Goal: Task Accomplishment & Management: Complete application form

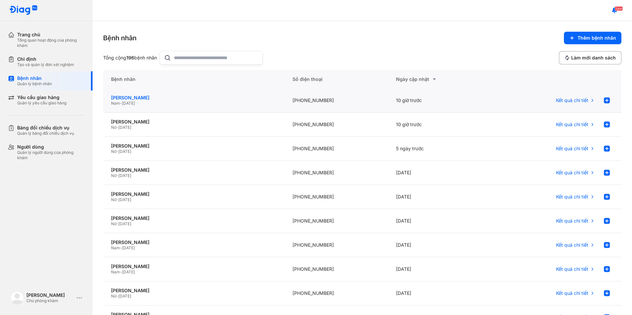
click at [132, 95] on div "[PERSON_NAME]" at bounding box center [194, 98] width 166 height 6
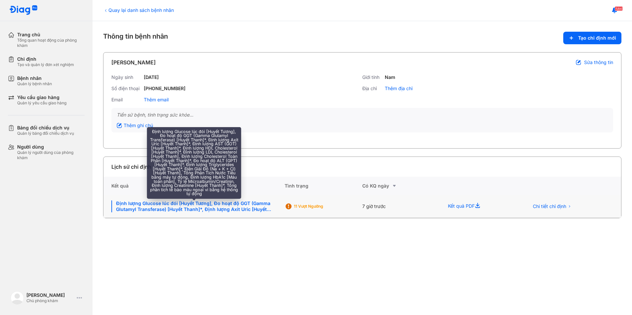
click at [236, 208] on div "Định lượng Glucose lúc đói [Huyết Tương], Đo hoạt độ GGT (Gamma Glutamyl Transf…" at bounding box center [193, 207] width 165 height 12
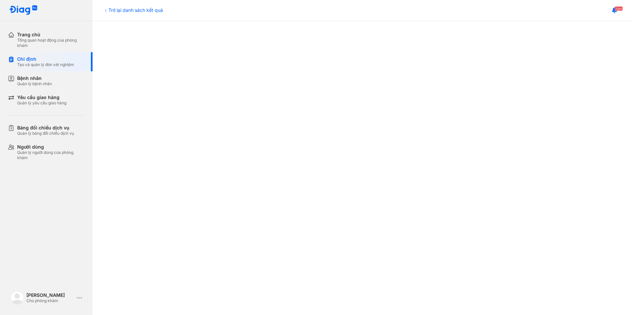
scroll to position [165, 0]
click at [36, 84] on div "Quản lý bệnh nhân" at bounding box center [34, 83] width 35 height 5
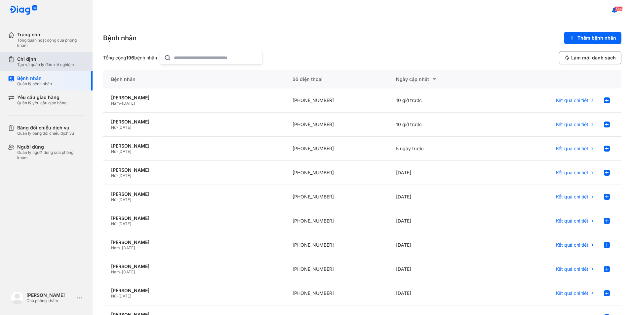
click at [29, 60] on div "Chỉ định" at bounding box center [45, 59] width 57 height 6
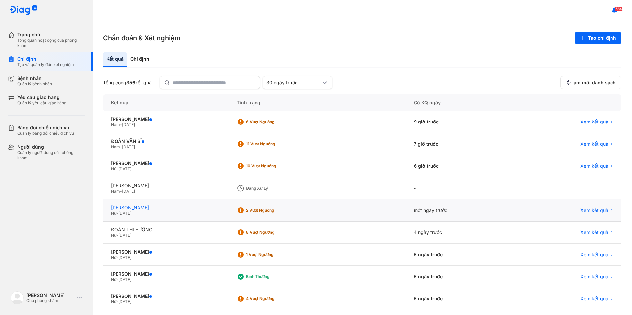
click at [149, 206] on div "PHẠM NGỌC MINH THƯ" at bounding box center [166, 208] width 110 height 6
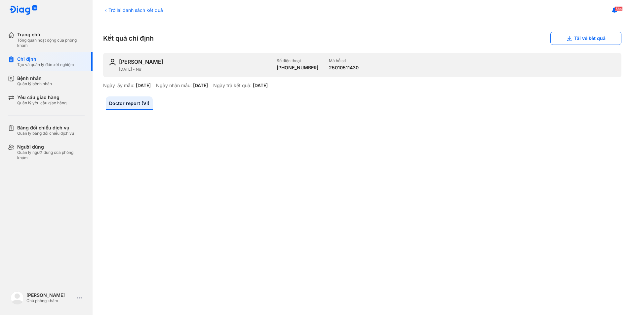
click at [121, 13] on div "Trở lại danh sách kết quả" at bounding box center [133, 10] width 60 height 7
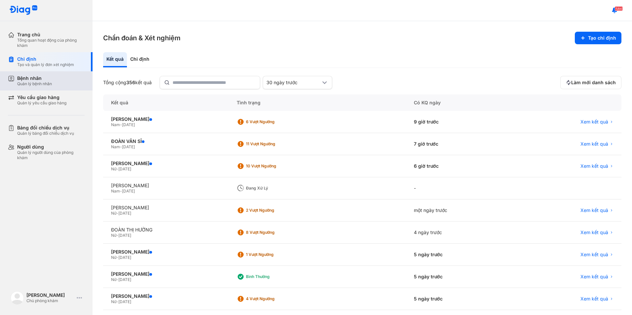
click at [58, 80] on div "Bệnh nhân Quản lý bệnh nhân" at bounding box center [50, 80] width 67 height 11
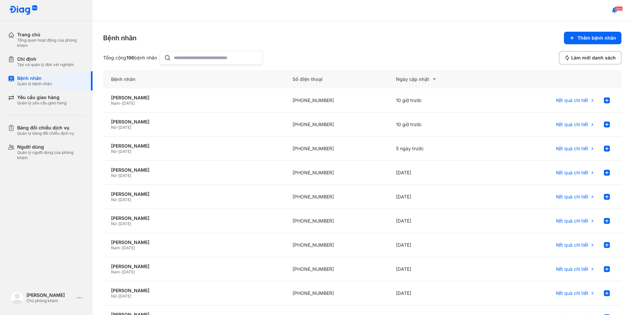
click at [183, 59] on input "text" at bounding box center [216, 57] width 85 height 13
type input "***"
click at [138, 120] on div "Phạm Ngọc Minh Thư" at bounding box center [194, 122] width 166 height 6
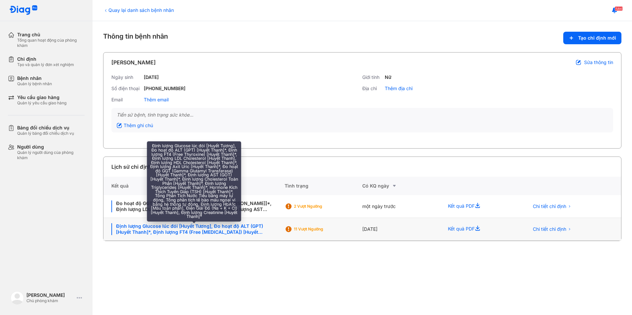
click at [171, 227] on div "Định lượng Glucose lúc đói [Huyết Tương], Đo hoạt độ ALT (GPT) [Huyết Thanh]*, …" at bounding box center [193, 229] width 165 height 12
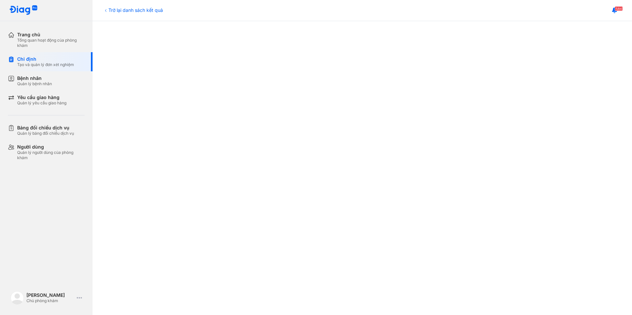
scroll to position [320, 0]
click at [110, 9] on div "Trở lại danh sách kết quả" at bounding box center [133, 10] width 60 height 7
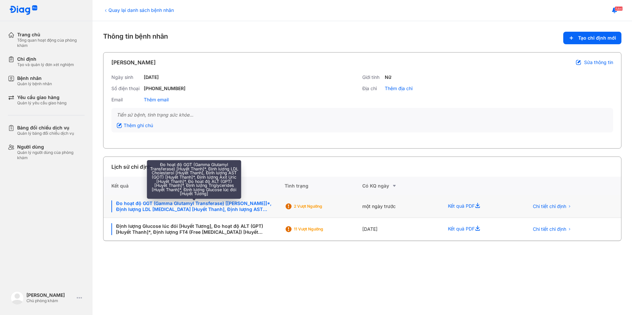
click at [219, 208] on div "Đo hoạt độ GGT (Gamma Glutamyl Transferase) [[PERSON_NAME]]*, Định lượng LDL [M…" at bounding box center [193, 207] width 165 height 12
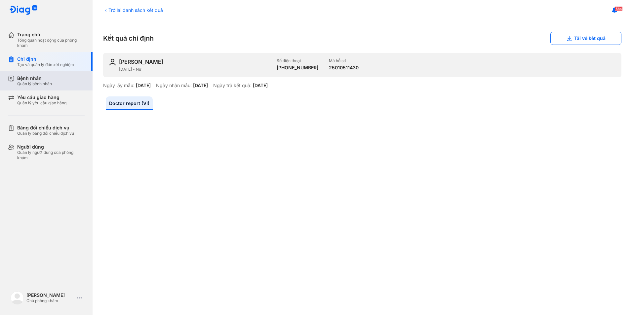
click at [35, 82] on div "Quản lý bệnh nhân" at bounding box center [34, 83] width 35 height 5
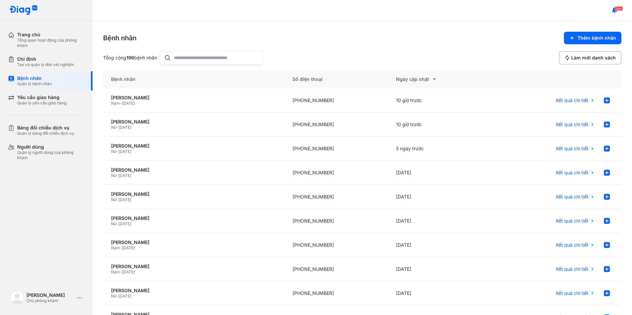
click at [197, 60] on input "text" at bounding box center [216, 57] width 85 height 13
type input "*"
type input "***"
click at [154, 119] on div "Phạm Ngọc Minh Thư" at bounding box center [194, 122] width 166 height 6
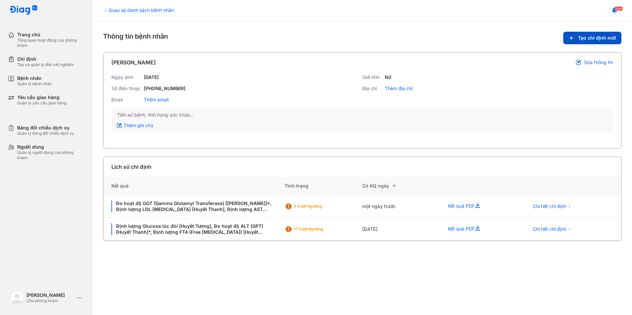
click at [601, 41] on span "Tạo chỉ định mới" at bounding box center [597, 38] width 38 height 6
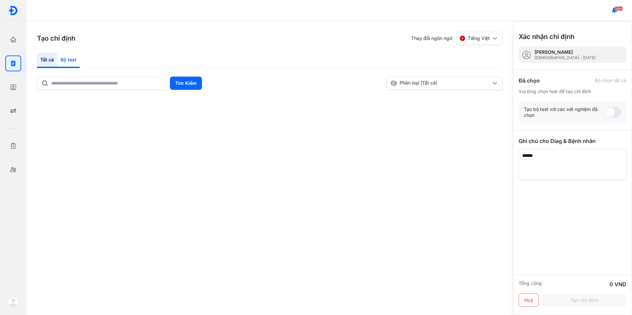
click at [73, 60] on div "Bộ test" at bounding box center [68, 60] width 22 height 15
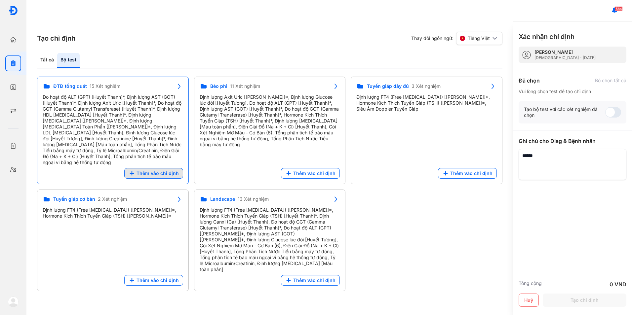
click at [146, 171] on span "Thêm vào chỉ định" at bounding box center [158, 174] width 42 height 6
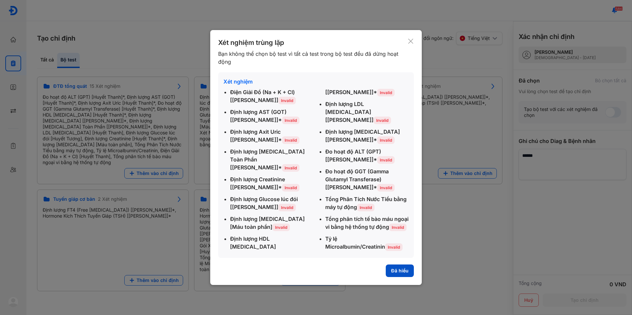
click at [400, 265] on button "Đã hiểu" at bounding box center [400, 271] width 28 height 13
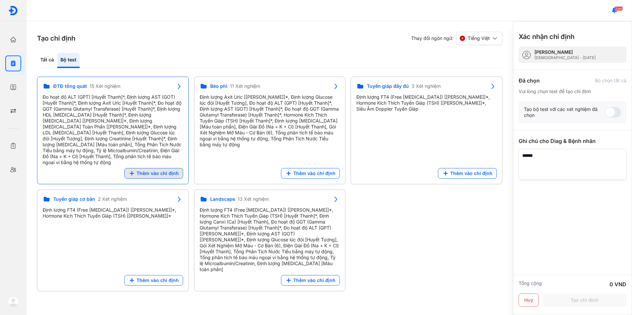
click at [130, 170] on icon at bounding box center [132, 173] width 7 height 7
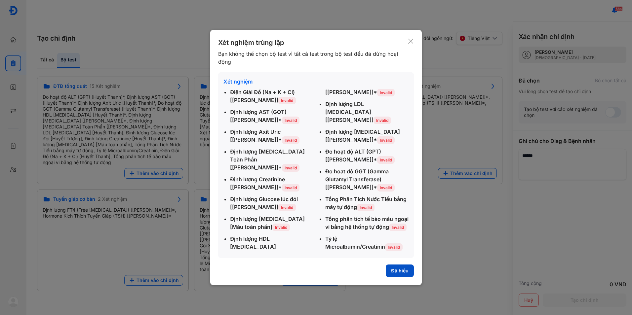
click at [401, 265] on button "Đã hiểu" at bounding box center [400, 271] width 28 height 13
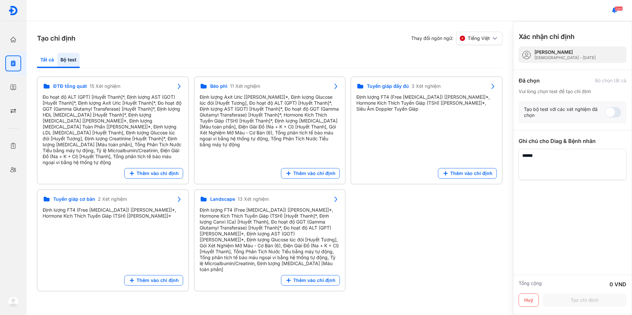
click at [46, 58] on div "Tất cả" at bounding box center [47, 60] width 20 height 15
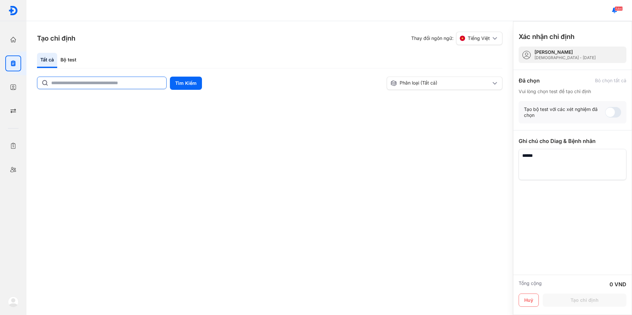
click at [100, 80] on input "text" at bounding box center [106, 83] width 111 height 12
type input "*"
type input "*******"
click at [194, 84] on button "Tìm Kiếm" at bounding box center [186, 83] width 32 height 13
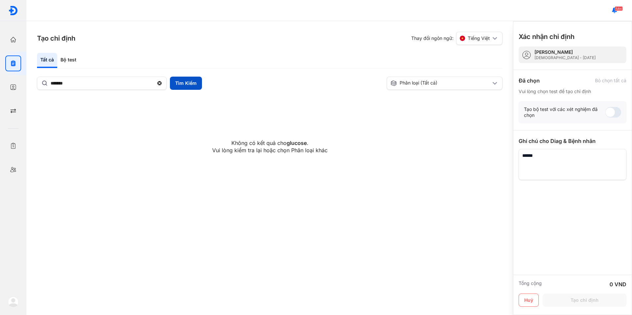
click at [199, 88] on button "Tìm Kiếm" at bounding box center [186, 83] width 32 height 13
drag, startPoint x: 102, startPoint y: 83, endPoint x: 29, endPoint y: 99, distance: 74.8
click at [29, 99] on div "Tạo chỉ định Thay đổi ngôn ngữ: Tiếng Việt Tất cả Bộ test ******* Tìm Kiếm Phân…" at bounding box center [269, 168] width 487 height 294
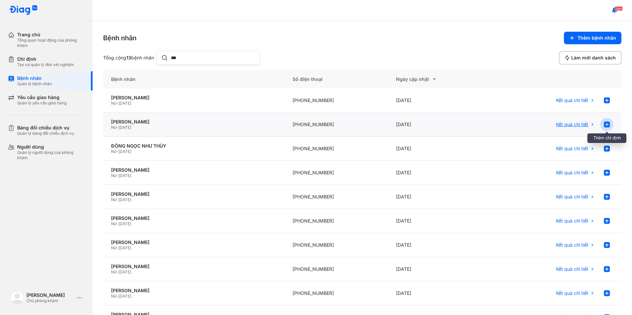
click at [604, 123] on use at bounding box center [607, 125] width 6 height 6
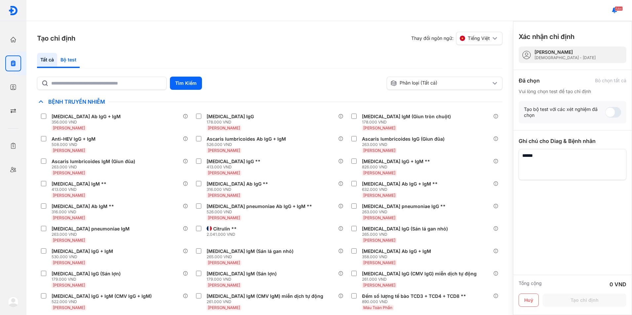
click at [67, 57] on div "Bộ test" at bounding box center [68, 60] width 22 height 15
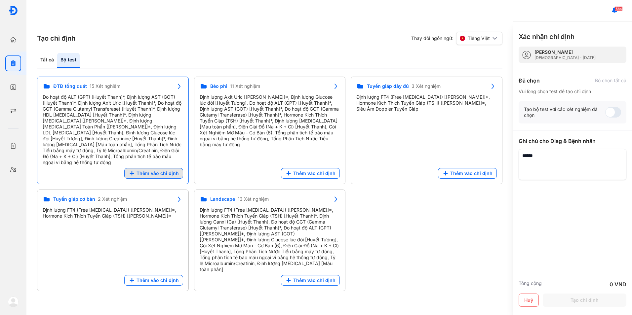
click at [141, 171] on span "Thêm vào chỉ định" at bounding box center [158, 174] width 42 height 6
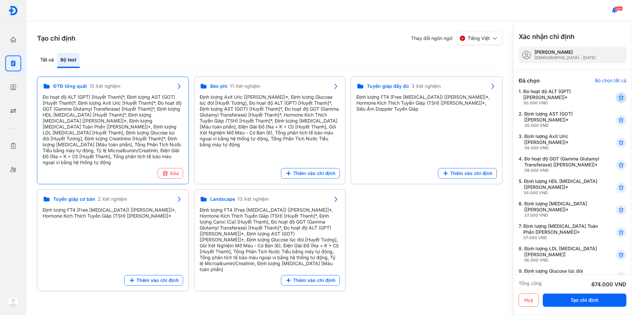
click at [619, 99] on use at bounding box center [621, 98] width 5 height 5
click at [619, 100] on div at bounding box center [621, 98] width 11 height 11
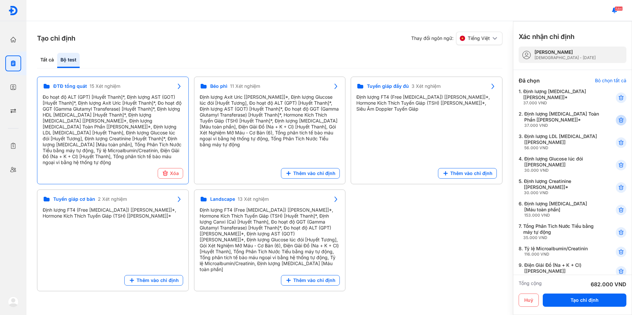
click at [619, 122] on div at bounding box center [621, 120] width 11 height 11
click at [618, 167] on icon at bounding box center [621, 165] width 7 height 7
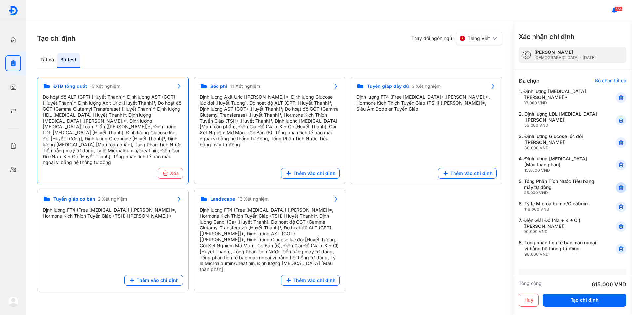
click at [618, 185] on icon at bounding box center [621, 187] width 7 height 7
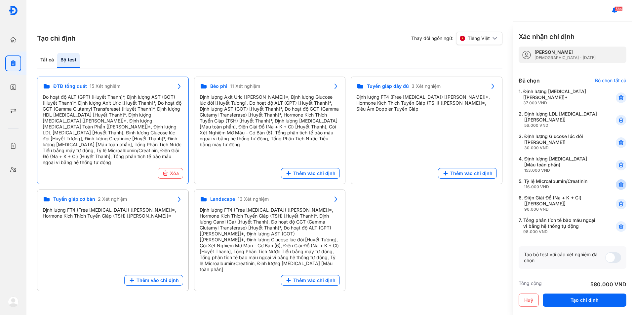
click at [619, 186] on use at bounding box center [621, 184] width 5 height 5
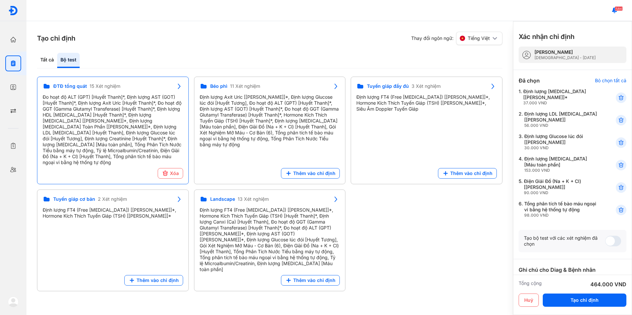
click at [618, 186] on icon at bounding box center [621, 187] width 7 height 7
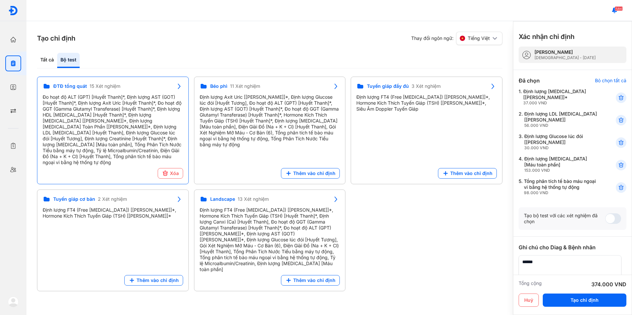
click at [618, 186] on icon at bounding box center [621, 187] width 7 height 7
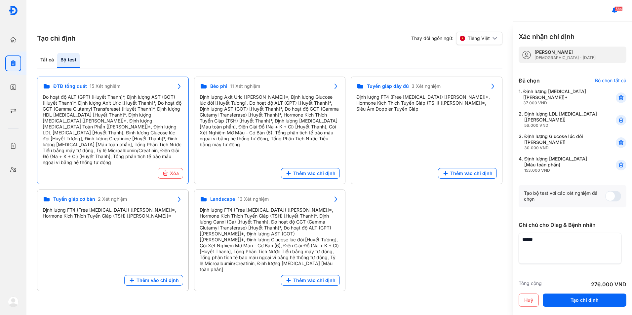
click at [569, 255] on textarea at bounding box center [570, 248] width 103 height 31
type textarea "**********"
click at [572, 302] on button "Tạo chỉ định" at bounding box center [585, 300] width 84 height 13
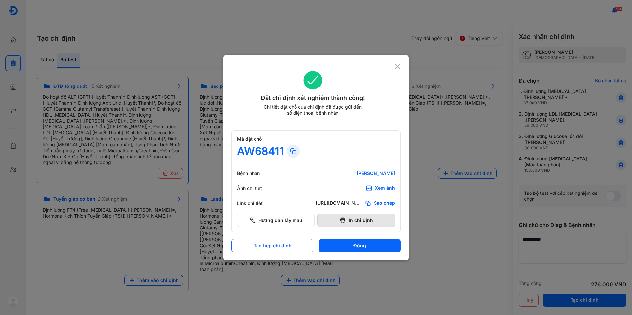
click at [370, 220] on button "In chỉ định" at bounding box center [356, 220] width 78 height 13
click at [400, 67] on icon at bounding box center [397, 66] width 6 height 7
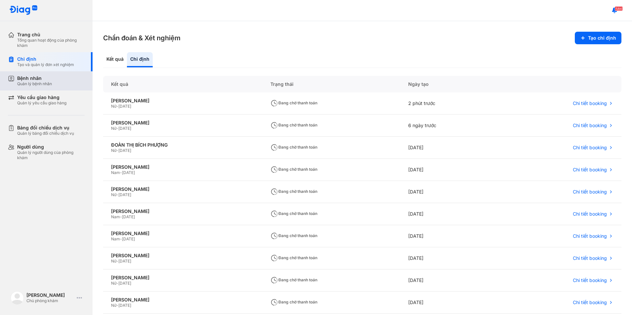
click at [45, 83] on div "Quản lý bệnh nhân" at bounding box center [34, 83] width 35 height 5
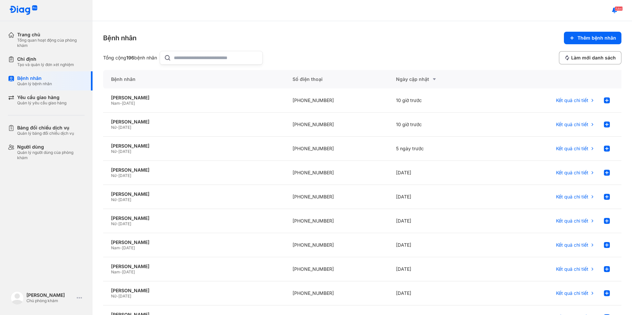
click at [206, 59] on input "text" at bounding box center [216, 57] width 85 height 13
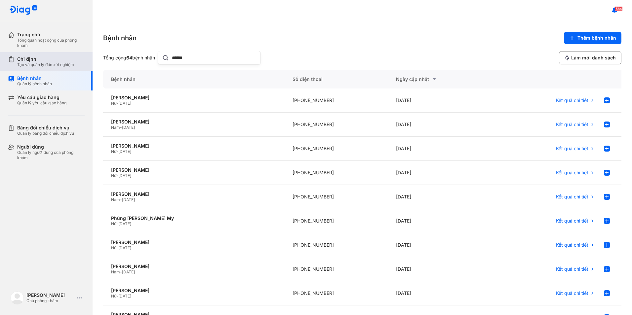
click at [42, 61] on div "Chỉ định" at bounding box center [45, 59] width 57 height 6
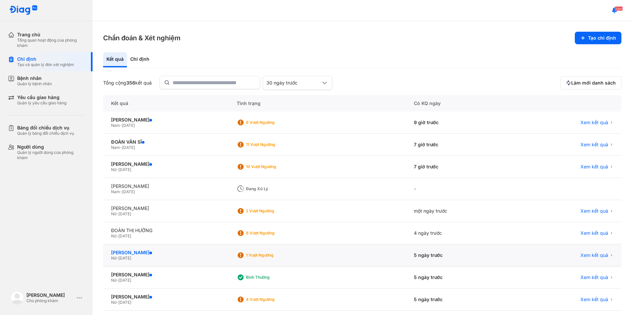
click at [145, 254] on div "VƯƠNG THẢO NGUYÊN" at bounding box center [166, 253] width 110 height 6
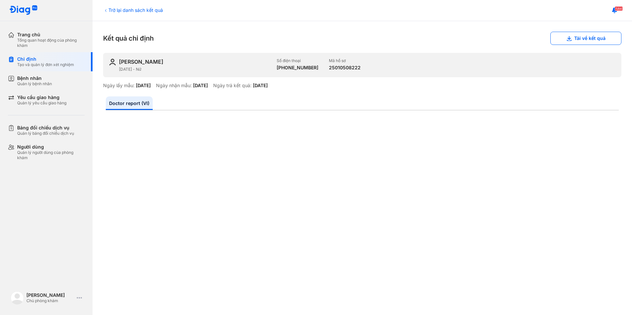
click at [130, 7] on div "Trở lại danh sách kết quả" at bounding box center [133, 10] width 60 height 7
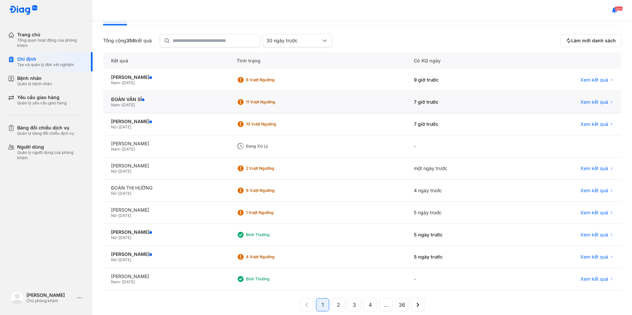
scroll to position [52, 0]
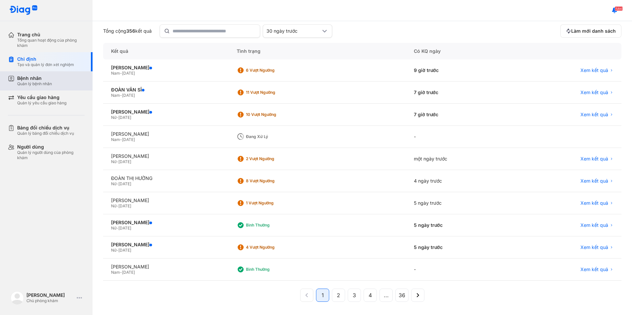
click at [47, 79] on div "Bệnh nhân" at bounding box center [34, 78] width 35 height 6
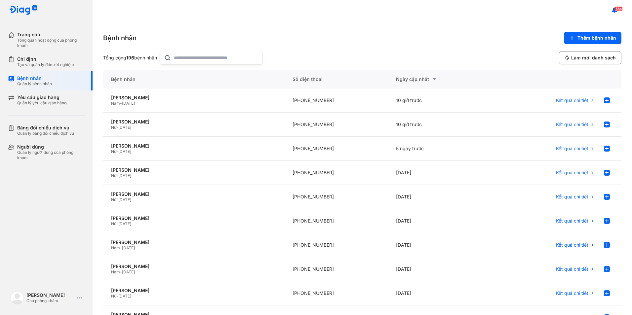
click at [188, 60] on input "text" at bounding box center [216, 57] width 85 height 13
type input "*"
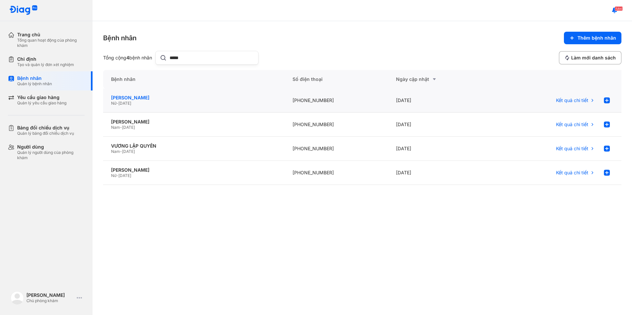
type input "*****"
click at [154, 98] on div "[PERSON_NAME]" at bounding box center [194, 98] width 166 height 6
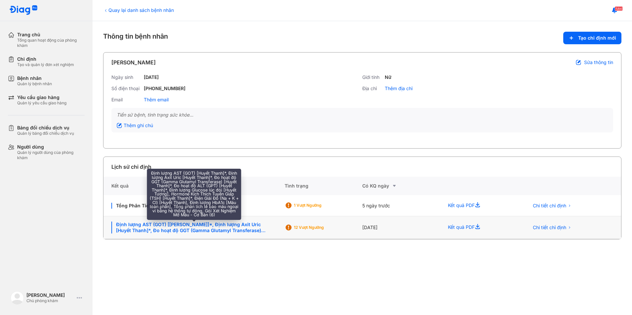
click at [179, 224] on div "Định lượng AST (GOT) [Huyết Thanh]*, Định lượng Axit Uric [Huyết Thanh]*, Đo ho…" at bounding box center [193, 228] width 165 height 12
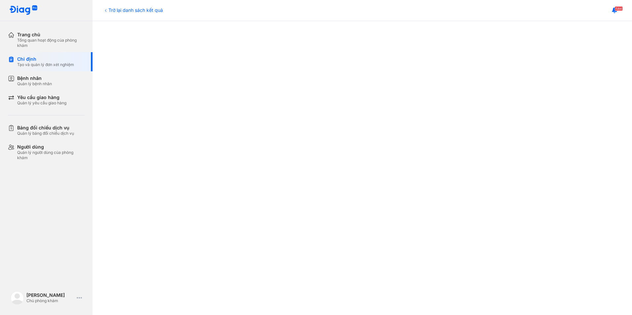
scroll to position [198, 0]
click at [28, 81] on div "Quản lý bệnh nhân" at bounding box center [34, 83] width 35 height 5
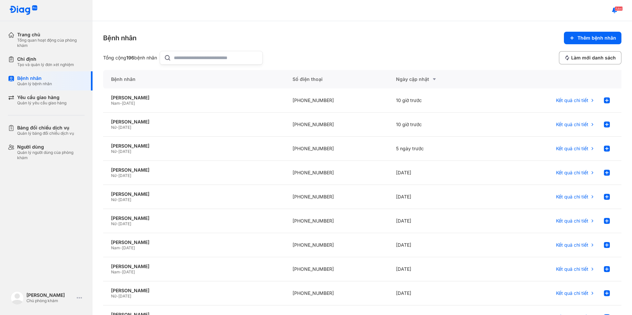
click at [198, 59] on input "text" at bounding box center [216, 57] width 85 height 13
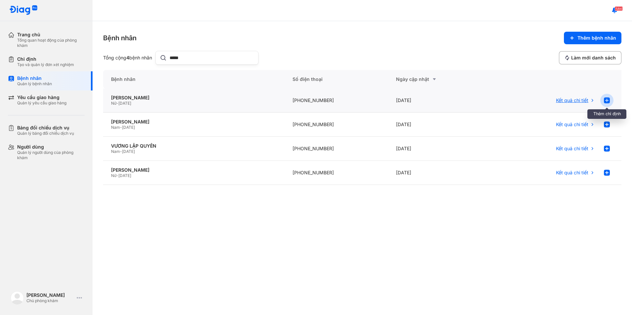
type input "*****"
click at [613, 100] on div at bounding box center [606, 100] width 13 height 13
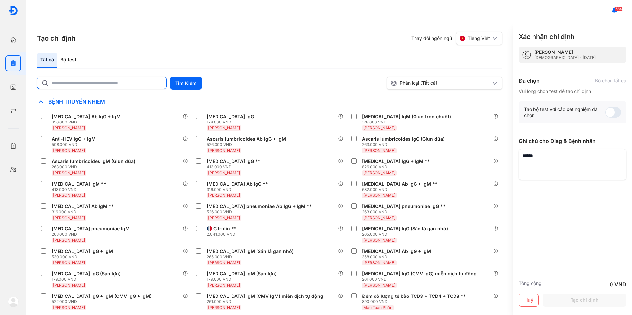
click at [70, 81] on input "text" at bounding box center [106, 83] width 111 height 12
click at [181, 80] on button "Tìm Kiếm" at bounding box center [186, 83] width 32 height 13
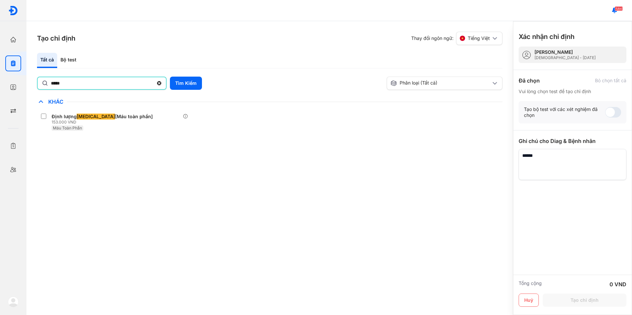
drag, startPoint x: 75, startPoint y: 85, endPoint x: 50, endPoint y: 94, distance: 25.8
click at [50, 94] on div "***** Tìm Kiếm Phân loại (Tất cả) Lưu làm chế độ xem mặc định Chỉ định nhiều nh…" at bounding box center [269, 109] width 465 height 65
click at [187, 83] on button "Tìm Kiếm" at bounding box center [186, 83] width 32 height 13
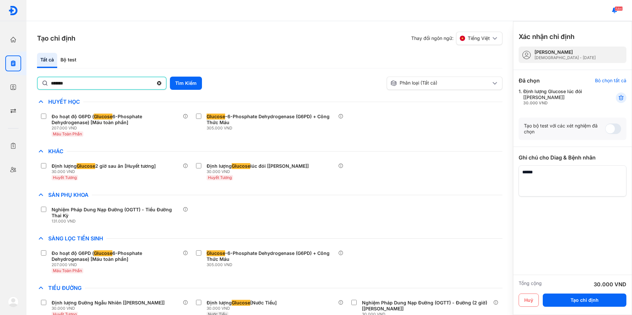
drag, startPoint x: 83, startPoint y: 87, endPoint x: 52, endPoint y: 97, distance: 32.6
click at [52, 97] on div "******* Tìm Kiếm Phân loại (Tất cả) Lưu làm chế độ xem mặc định Chỉ định nhiều …" at bounding box center [269, 196] width 465 height 239
type input "*"
click at [65, 59] on div "Bộ test" at bounding box center [68, 60] width 22 height 15
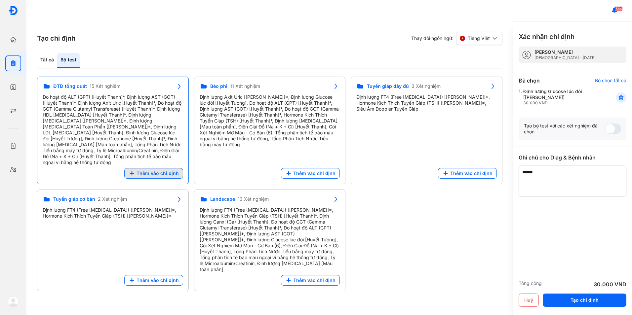
click at [142, 171] on span "Thêm vào chỉ định" at bounding box center [158, 174] width 42 height 6
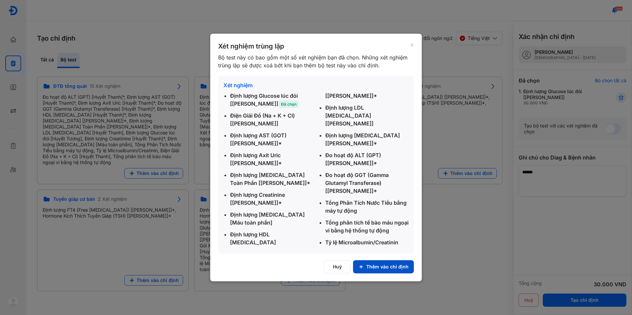
click at [374, 263] on button "Thêm vào chỉ định" at bounding box center [383, 266] width 61 height 13
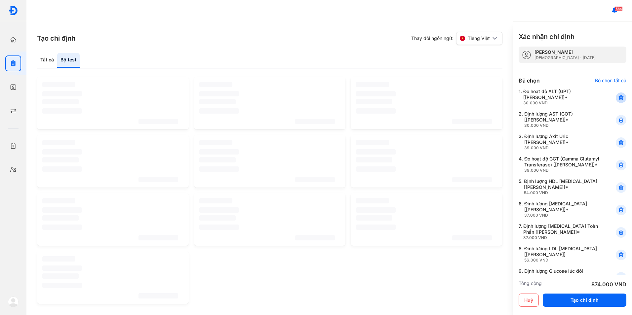
click at [618, 98] on icon at bounding box center [621, 98] width 7 height 7
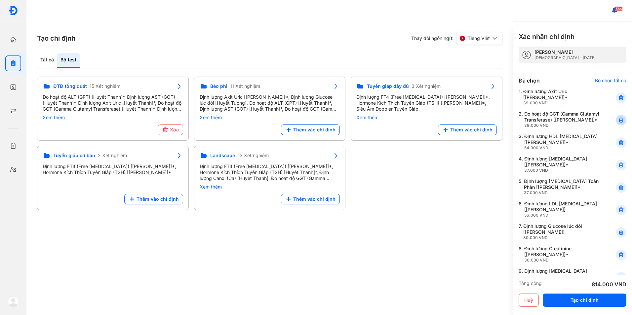
click at [618, 124] on icon at bounding box center [621, 120] width 7 height 7
click at [616, 125] on div at bounding box center [621, 120] width 11 height 11
click at [618, 140] on icon at bounding box center [621, 142] width 7 height 7
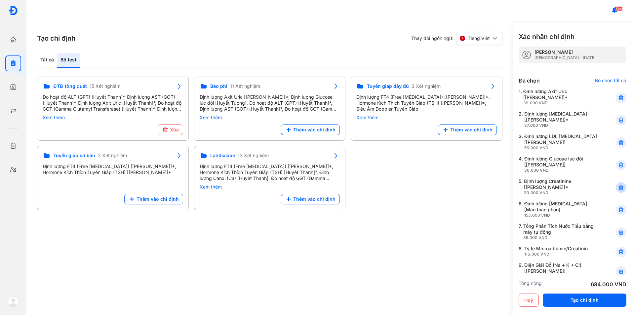
click at [618, 187] on icon at bounding box center [621, 187] width 7 height 7
click at [618, 189] on icon at bounding box center [621, 187] width 7 height 7
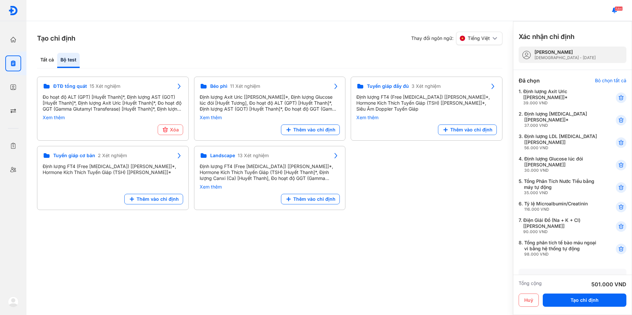
click at [618, 189] on icon at bounding box center [621, 187] width 7 height 7
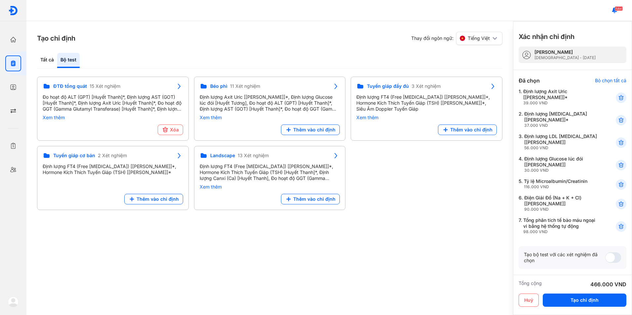
click at [616, 189] on div at bounding box center [621, 184] width 11 height 11
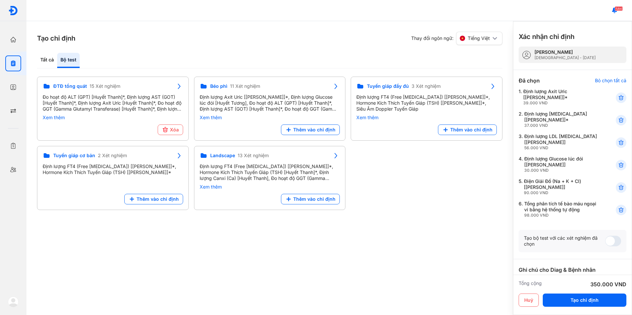
click at [618, 189] on icon at bounding box center [621, 187] width 7 height 7
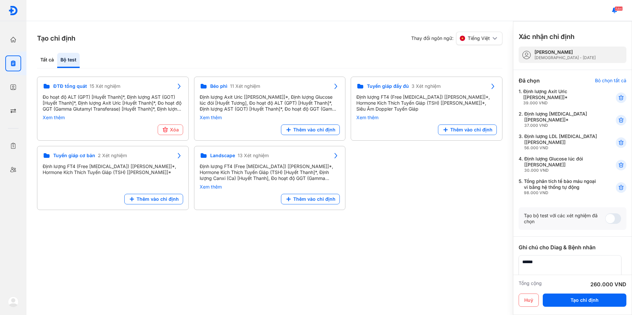
click at [618, 189] on icon at bounding box center [621, 187] width 7 height 7
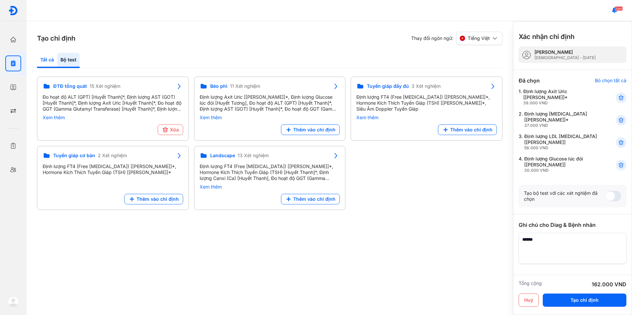
click at [40, 60] on div "Tất cả" at bounding box center [47, 60] width 20 height 15
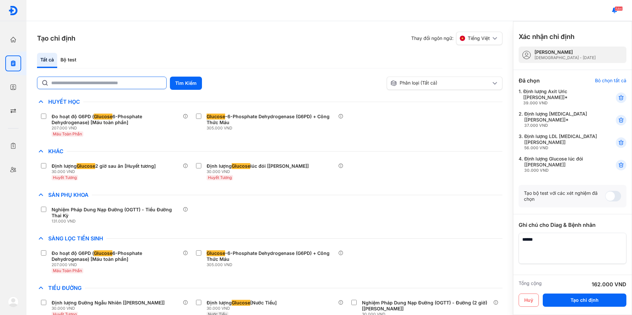
click at [111, 88] on input "text" at bounding box center [106, 83] width 111 height 12
type input "*******"
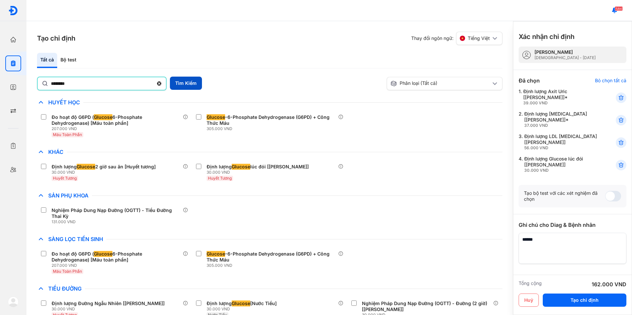
click at [189, 85] on button "Tìm Kiếm" at bounding box center [186, 83] width 32 height 13
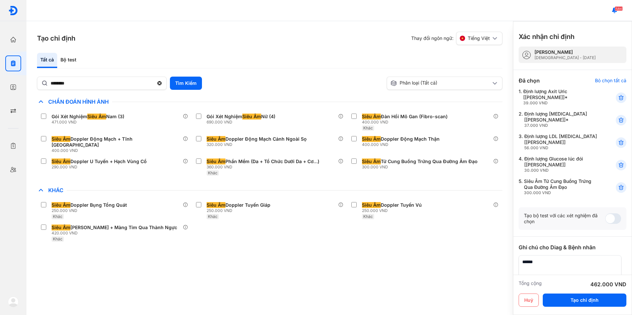
click at [571, 260] on textarea at bounding box center [570, 271] width 103 height 31
type textarea "**********"
click at [578, 301] on button "Tạo chỉ định" at bounding box center [585, 300] width 84 height 13
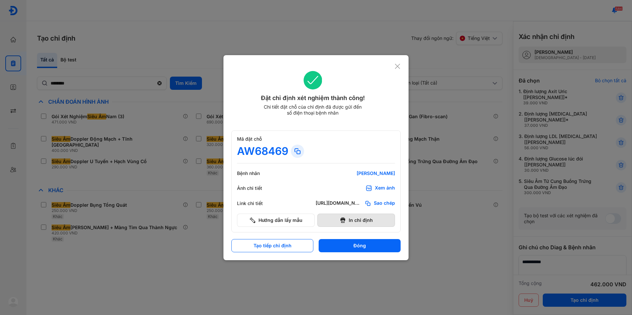
click at [351, 219] on button "In chỉ định" at bounding box center [356, 220] width 78 height 13
click at [399, 67] on icon at bounding box center [397, 66] width 6 height 7
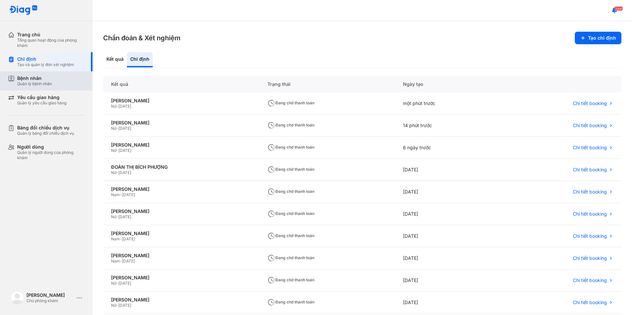
click at [42, 82] on div "Quản lý bệnh nhân" at bounding box center [34, 83] width 35 height 5
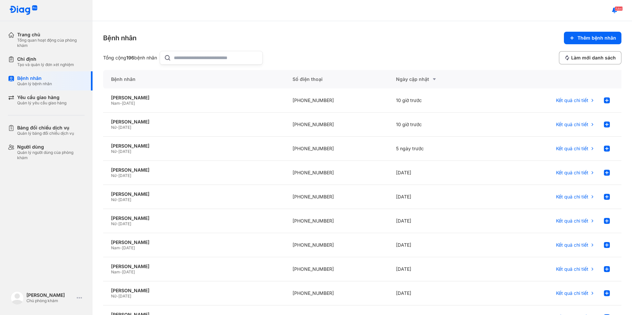
click at [241, 58] on input "text" at bounding box center [216, 57] width 85 height 13
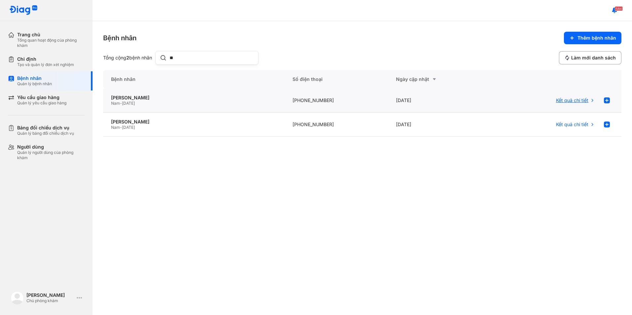
type input "**"
click at [574, 98] on span "Kết quả chi tiết" at bounding box center [572, 101] width 32 height 6
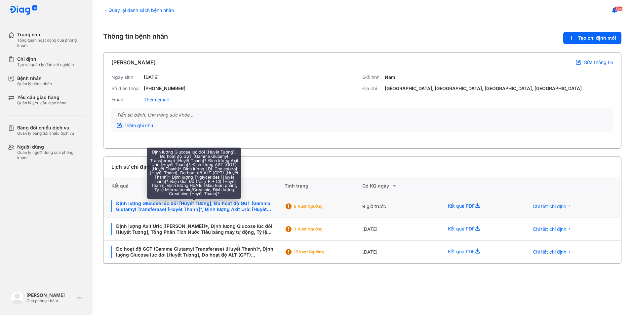
click at [218, 208] on div "Định lượng Glucose lúc đói [Huyết Tương], Đo hoạt độ GGT (Gamma Glutamyl Transf…" at bounding box center [193, 207] width 165 height 12
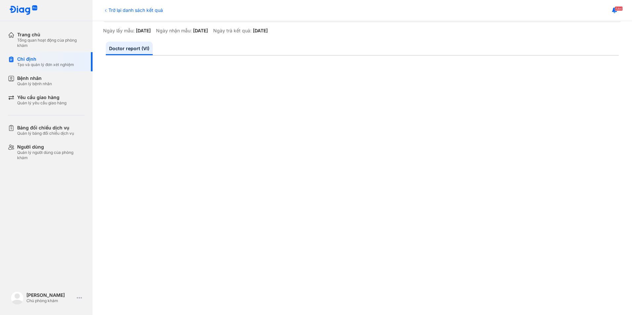
scroll to position [99, 0]
click at [129, 8] on div "Trở lại danh sách kết quả" at bounding box center [133, 10] width 60 height 7
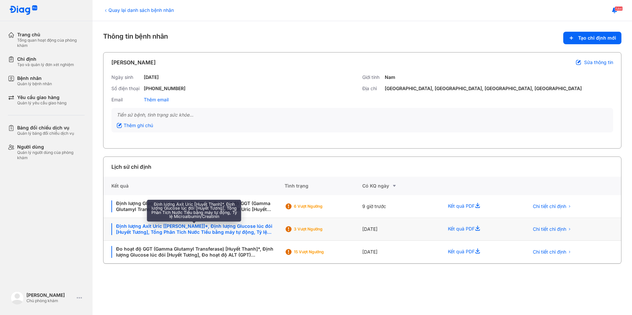
click at [217, 232] on div "Định lượng Axit Uric [[PERSON_NAME]]*, Định lượng Glucose lúc đói [Huyết Tương]…" at bounding box center [193, 229] width 165 height 12
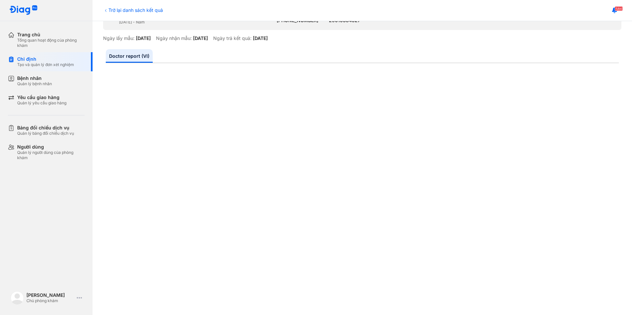
scroll to position [33, 0]
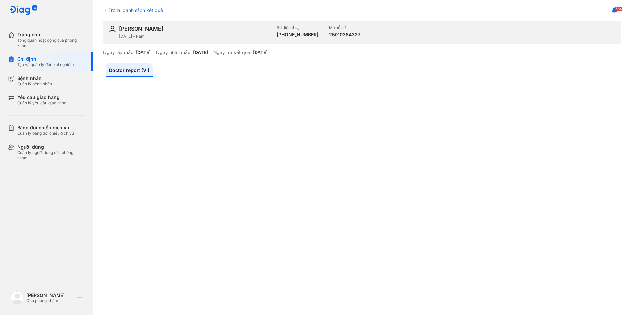
click at [118, 8] on div "Trở lại danh sách kết quả" at bounding box center [133, 10] width 60 height 7
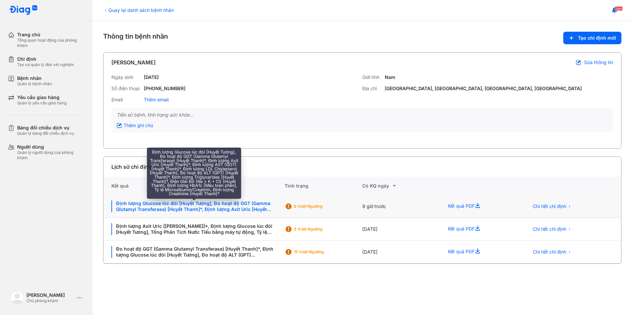
click at [254, 211] on div "Định lượng Glucose lúc đói [Huyết Tương], Đo hoạt độ GGT (Gamma Glutamyl Transf…" at bounding box center [193, 207] width 165 height 12
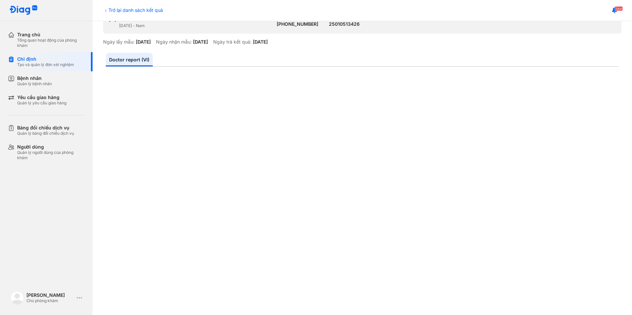
scroll to position [132, 0]
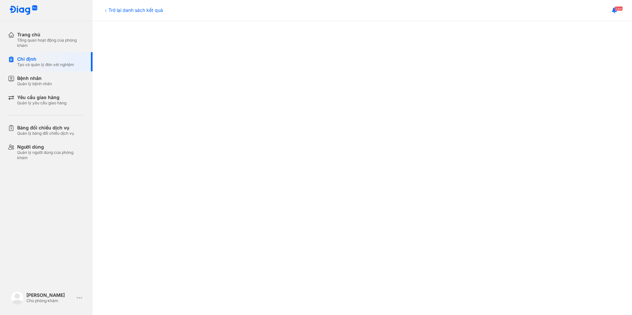
click at [112, 7] on div "Trở lại danh sách kết quả" at bounding box center [133, 10] width 60 height 7
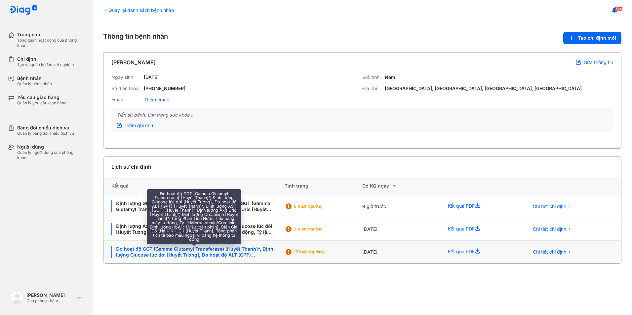
click at [222, 254] on div "Đo hoạt độ GGT (Gamma Glutamyl Transferase) [Huyết Thanh]*, Định lượng Glucose …" at bounding box center [193, 252] width 165 height 12
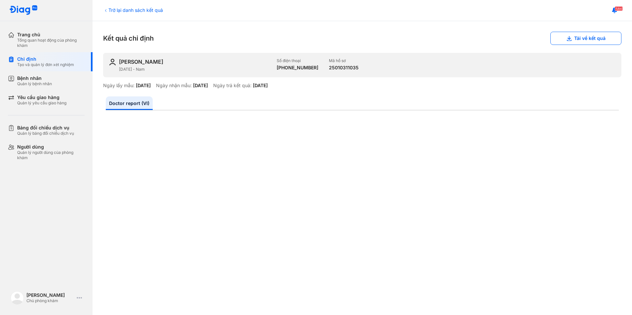
click at [118, 11] on div "Trở lại danh sách kết quả" at bounding box center [133, 10] width 60 height 7
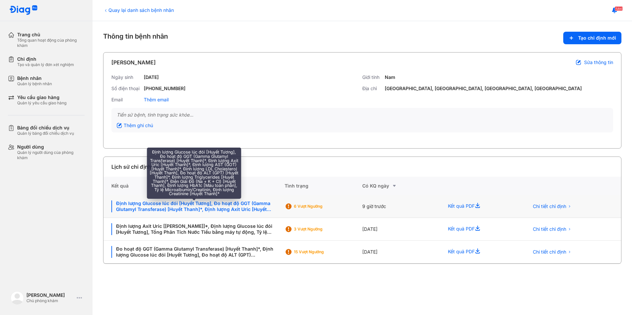
click at [248, 209] on div "Định lượng Glucose lúc đói [Huyết Tương], Đo hoạt độ GGT (Gamma Glutamyl Transf…" at bounding box center [193, 207] width 165 height 12
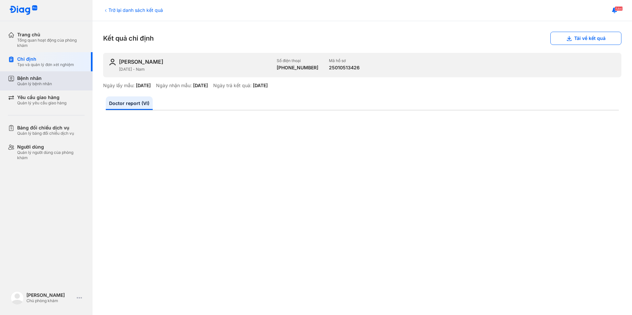
click at [40, 82] on div "Quản lý bệnh nhân" at bounding box center [34, 83] width 35 height 5
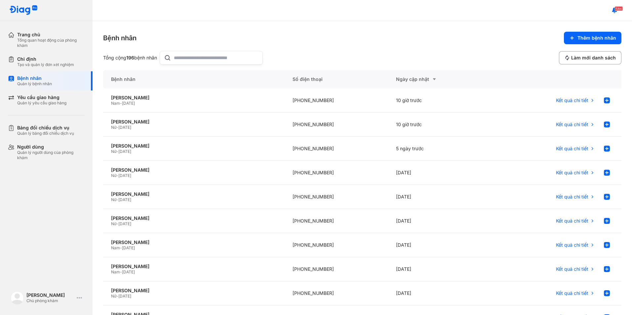
click at [188, 57] on input "text" at bounding box center [216, 57] width 85 height 13
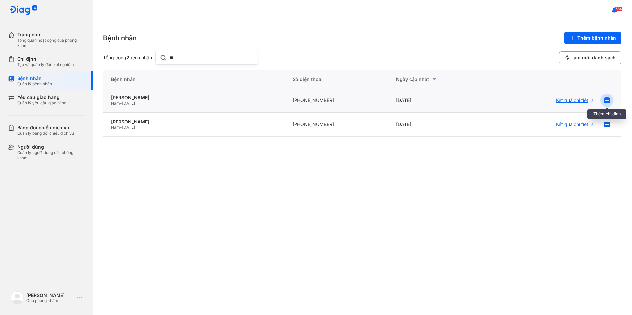
type input "**"
click at [603, 100] on div at bounding box center [606, 100] width 13 height 13
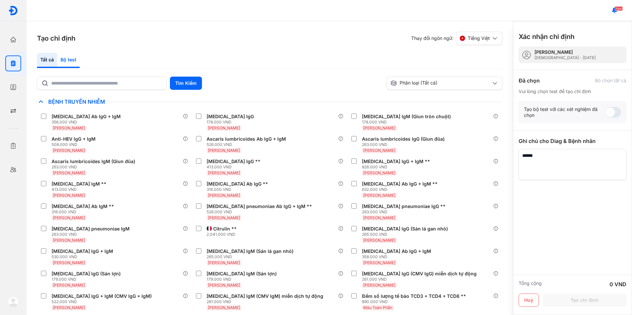
click at [65, 60] on div "Bộ test" at bounding box center [68, 60] width 22 height 15
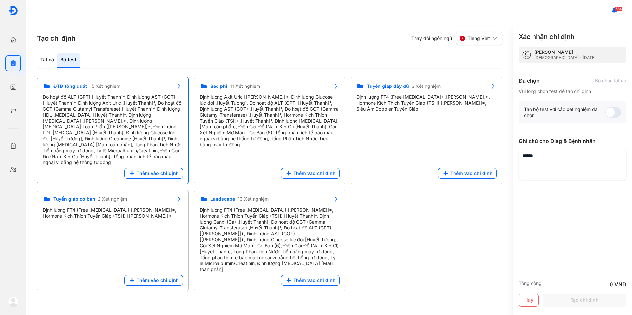
drag, startPoint x: 137, startPoint y: 166, endPoint x: 138, endPoint y: 162, distance: 4.3
click at [138, 168] on button "Thêm vào chỉ định" at bounding box center [153, 173] width 59 height 11
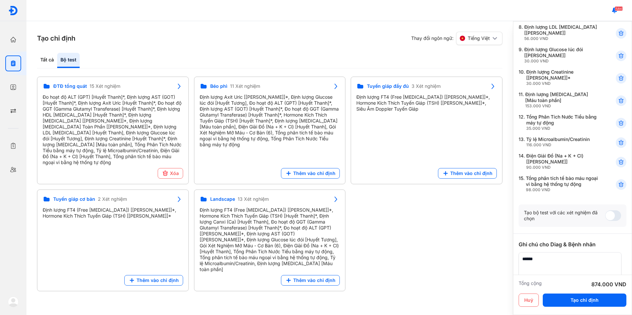
scroll to position [276, 0]
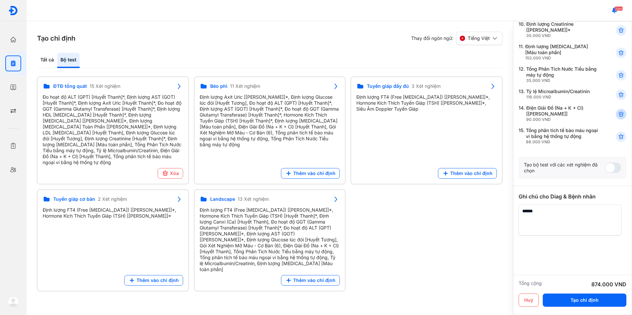
click at [618, 116] on icon at bounding box center [621, 114] width 7 height 7
click at [618, 137] on icon at bounding box center [621, 137] width 7 height 7
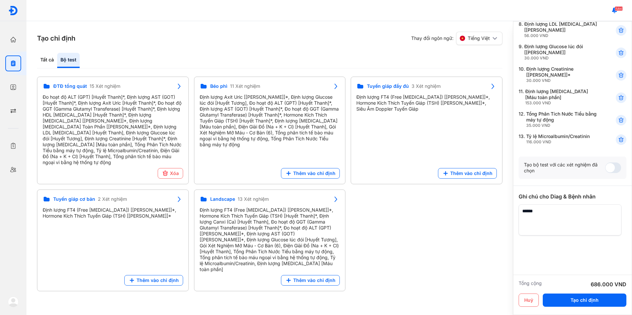
click at [548, 217] on textarea at bounding box center [570, 220] width 103 height 31
type textarea "**********"
click at [571, 304] on button "Tạo chỉ định" at bounding box center [585, 300] width 84 height 13
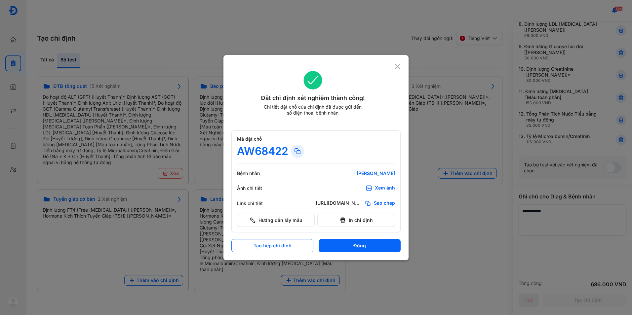
scroll to position [0, 0]
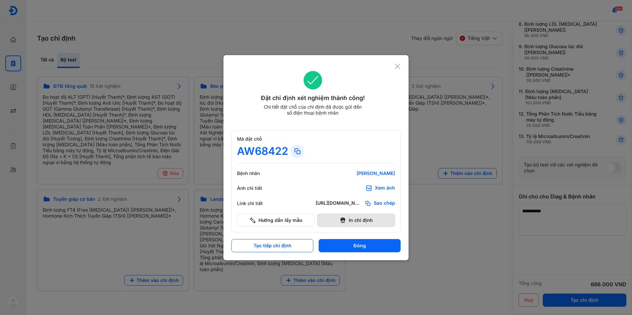
click at [348, 220] on button "In chỉ định" at bounding box center [356, 220] width 78 height 13
click at [395, 68] on use at bounding box center [397, 66] width 5 height 5
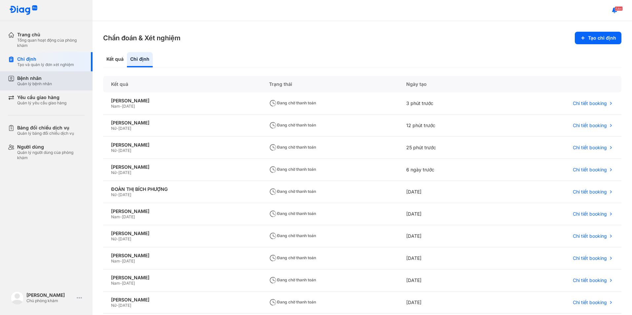
click at [40, 82] on div "Quản lý bệnh nhân" at bounding box center [34, 83] width 35 height 5
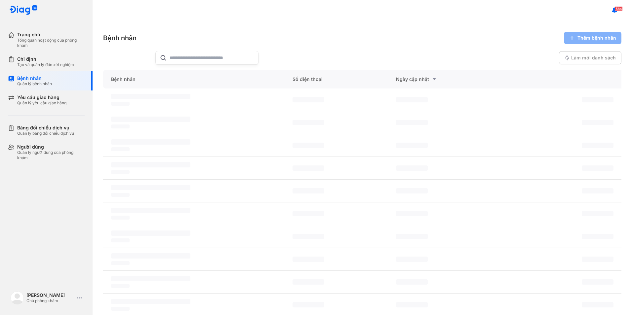
click at [219, 61] on input "text" at bounding box center [212, 57] width 85 height 13
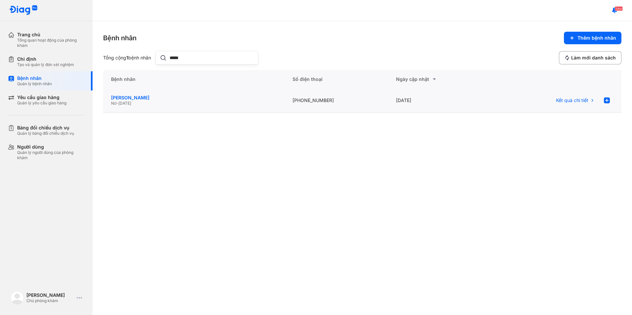
type input "*****"
click at [142, 99] on div "Đoàn Thị Nương" at bounding box center [194, 98] width 166 height 6
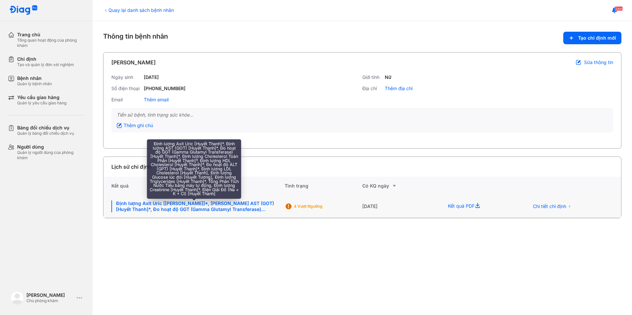
click at [172, 207] on div "Định lượng Axit Uric [[PERSON_NAME]]*, [PERSON_NAME] AST (GOT) [Huyết Thanh]*, …" at bounding box center [193, 207] width 165 height 12
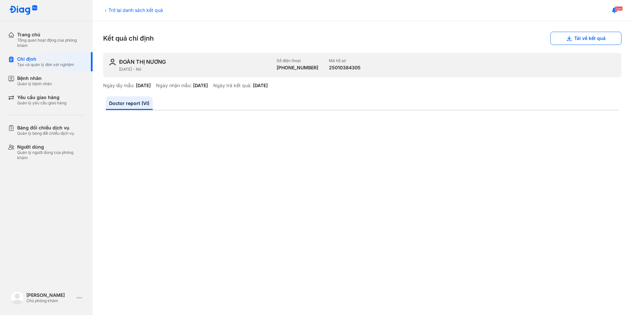
click at [107, 11] on icon at bounding box center [105, 10] width 5 height 5
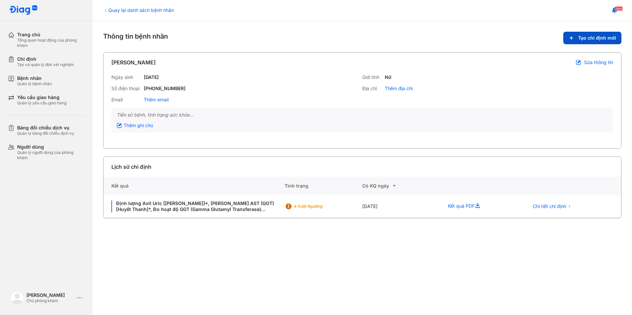
click at [599, 38] on span "Tạo chỉ định mới" at bounding box center [597, 38] width 38 height 6
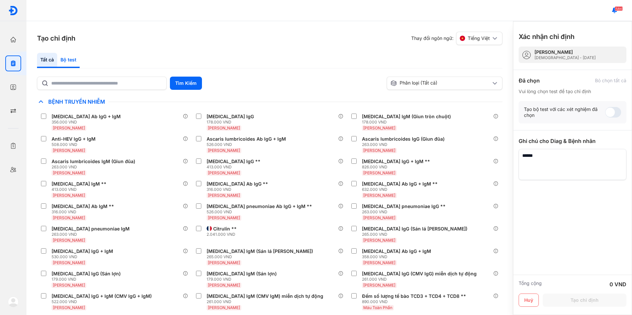
click at [68, 59] on div "Bộ test" at bounding box center [68, 60] width 22 height 15
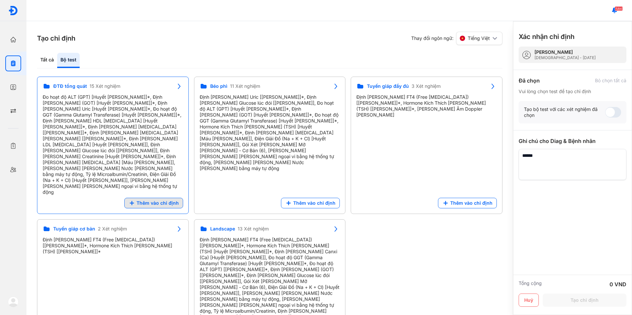
click at [152, 200] on span "Thêm vào chỉ định" at bounding box center [158, 203] width 42 height 6
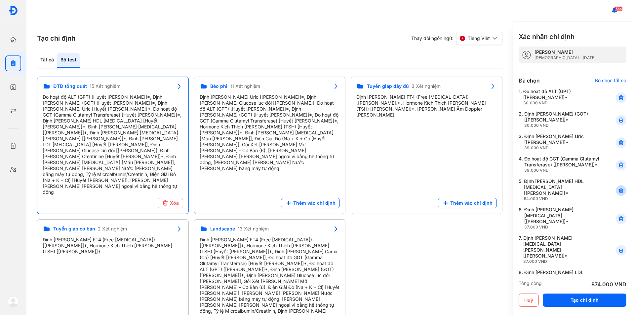
click at [618, 193] on icon at bounding box center [621, 190] width 7 height 7
click at [619, 220] on use at bounding box center [621, 222] width 5 height 5
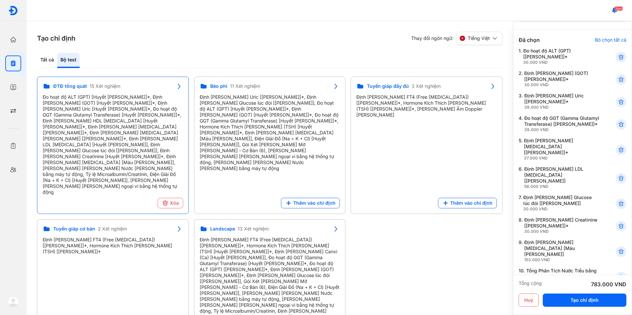
scroll to position [66, 0]
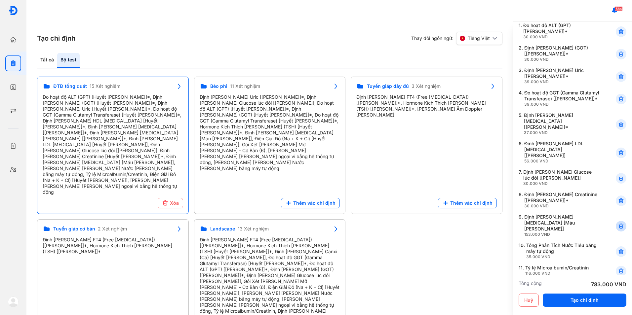
click at [619, 224] on use at bounding box center [621, 226] width 5 height 5
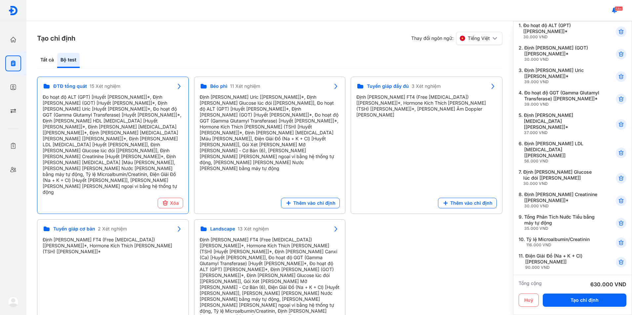
click at [619, 221] on use at bounding box center [621, 223] width 5 height 5
click at [618, 237] on icon at bounding box center [621, 240] width 7 height 7
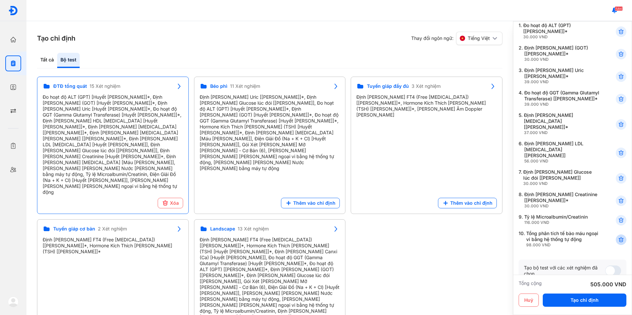
click at [619, 238] on use at bounding box center [621, 240] width 5 height 5
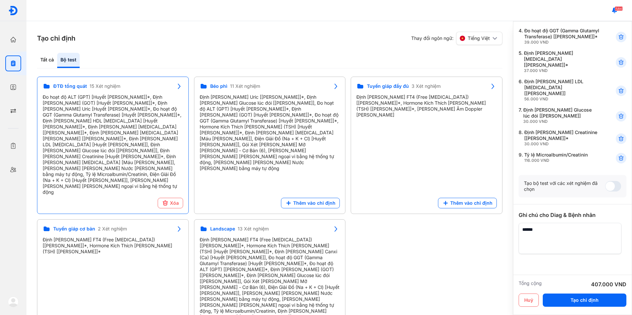
scroll to position [141, 0]
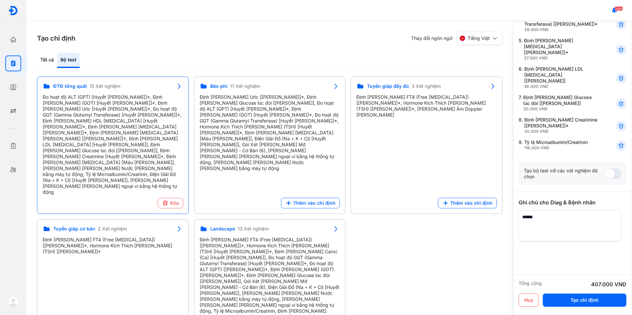
click at [560, 224] on textarea at bounding box center [570, 226] width 103 height 31
type textarea "**********"
click at [566, 298] on button "Tạo chỉ định" at bounding box center [585, 300] width 84 height 13
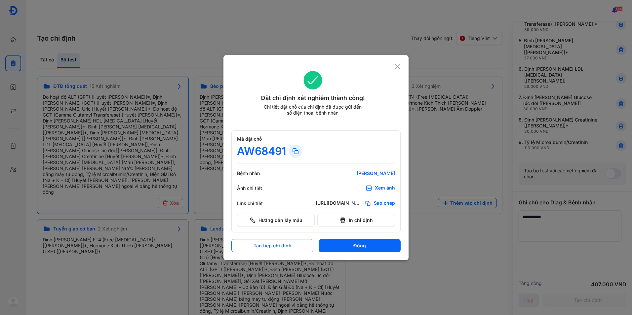
scroll to position [0, 0]
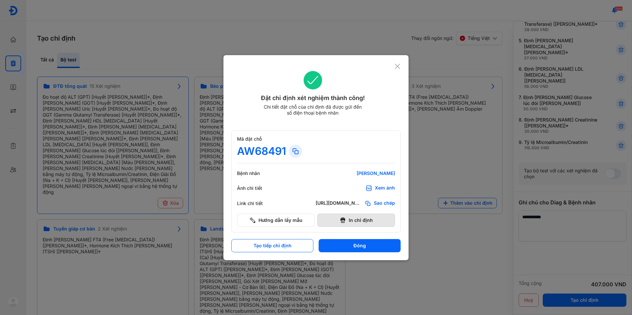
click at [373, 223] on button "In chỉ định" at bounding box center [356, 220] width 78 height 13
click at [400, 64] on icon at bounding box center [397, 66] width 6 height 7
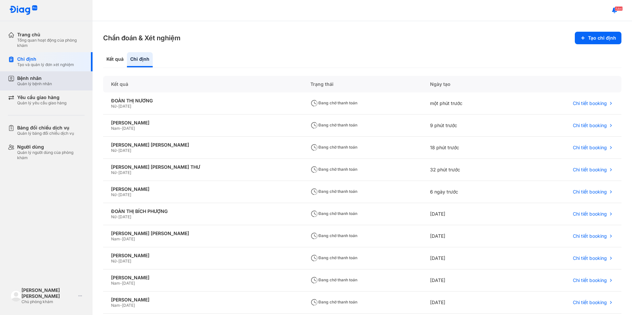
click at [46, 84] on div "Quản lý bệnh nhân" at bounding box center [34, 83] width 35 height 5
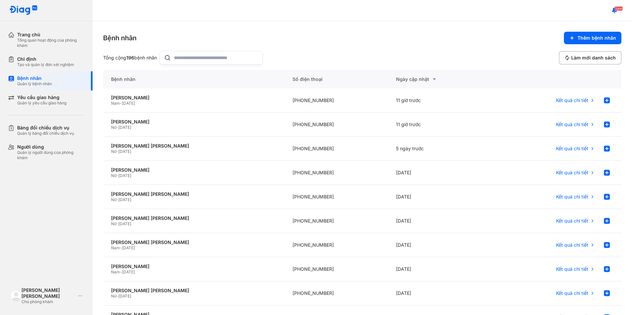
click at [196, 59] on input "text" at bounding box center [216, 57] width 85 height 13
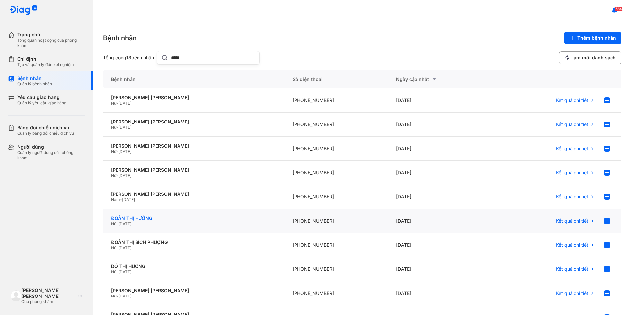
type input "*****"
click at [147, 217] on div "ĐOÀN THỊ HƯỜNG" at bounding box center [194, 219] width 166 height 6
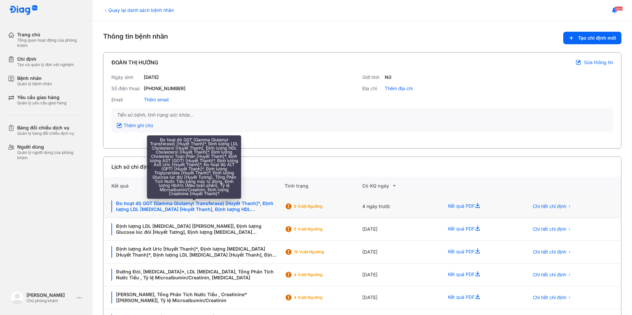
click at [242, 208] on div "Đo hoạt độ GGT (Gamma Glutamyl Transferase) [Huyết Thanh]*, Định lượng LDL [MED…" at bounding box center [193, 207] width 165 height 12
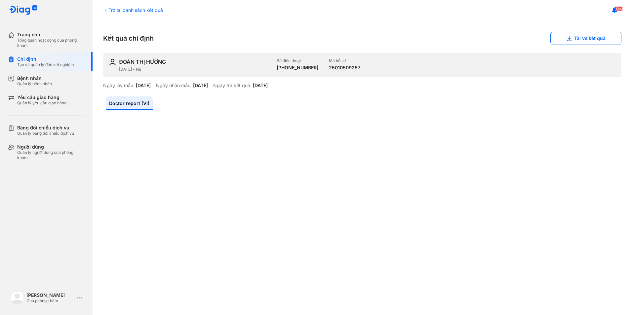
click at [112, 9] on div "Trở lại danh sách kết quả" at bounding box center [133, 10] width 60 height 7
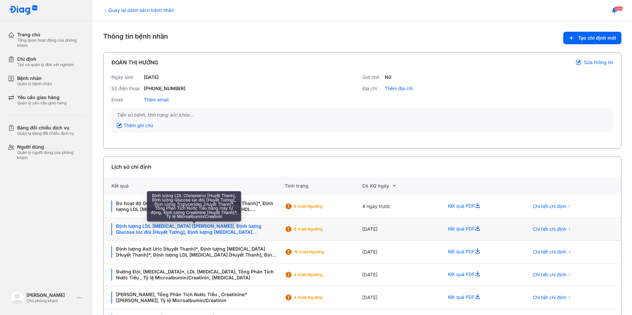
click at [189, 229] on div "Định lượng LDL [MEDICAL_DATA] [[PERSON_NAME]], Định lượng Glucose lúc đói [Huyế…" at bounding box center [193, 229] width 165 height 12
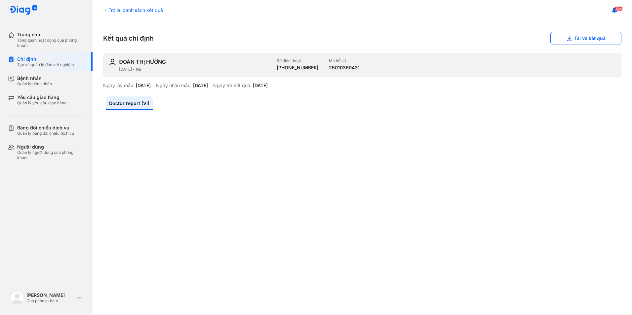
click at [124, 11] on div "Trở lại danh sách kết quả" at bounding box center [133, 10] width 60 height 7
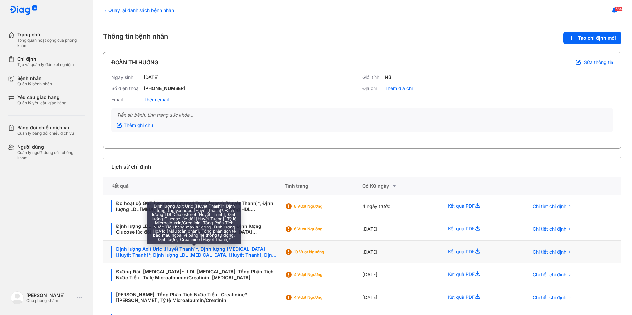
click at [217, 256] on div "Định lượng Axit Uric [Huyết Thanh]*, Định lượng [MEDICAL_DATA] [Huyết Thanh]*, …" at bounding box center [193, 252] width 165 height 12
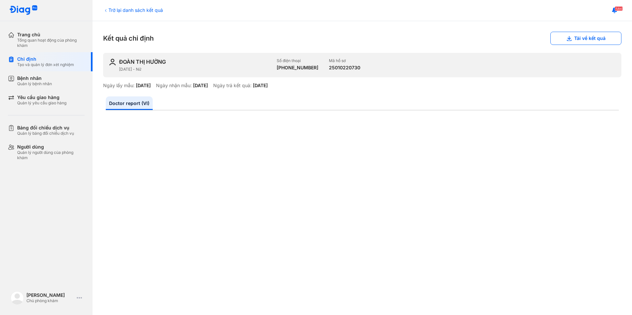
click at [122, 10] on div "Trở lại danh sách kết quả" at bounding box center [133, 10] width 60 height 7
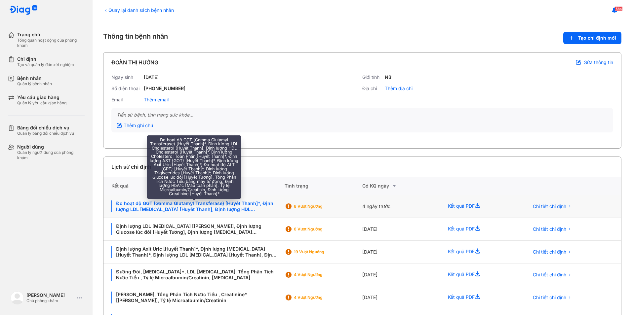
click at [201, 209] on div "Đo hoạt độ GGT (Gamma Glutamyl Transferase) [Huyết Thanh]*, Định lượng LDL [MED…" at bounding box center [193, 207] width 165 height 12
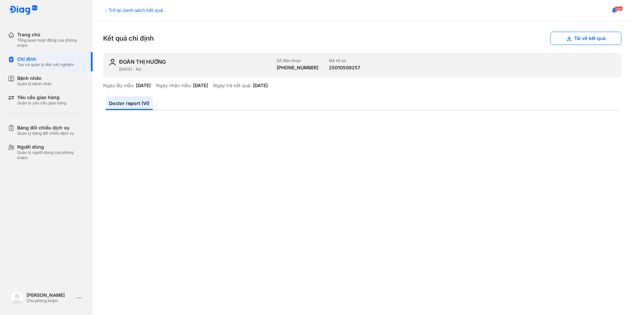
click at [118, 10] on div "Trở lại danh sách kết quả" at bounding box center [133, 10] width 60 height 7
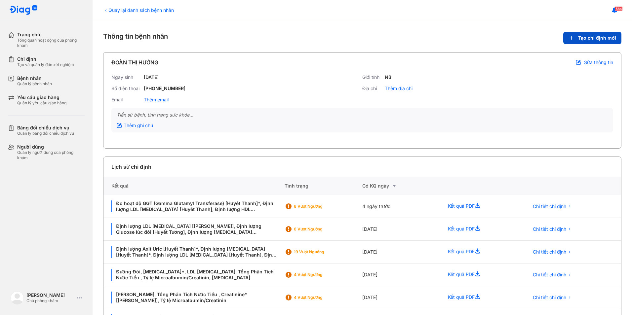
click at [592, 39] on span "Tạo chỉ định mới" at bounding box center [597, 38] width 38 height 6
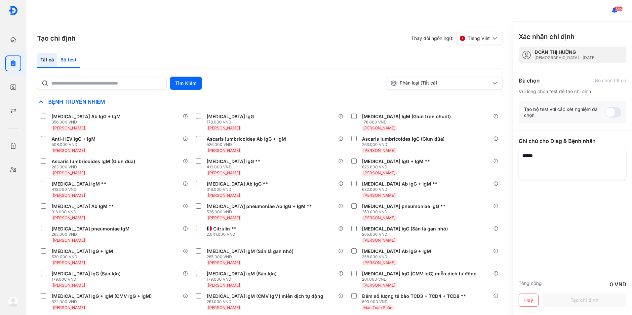
click at [68, 61] on div "Bộ test" at bounding box center [68, 60] width 22 height 15
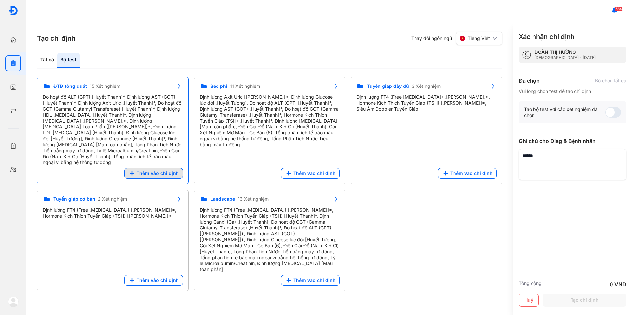
click at [152, 171] on span "Thêm vào chỉ định" at bounding box center [158, 174] width 42 height 6
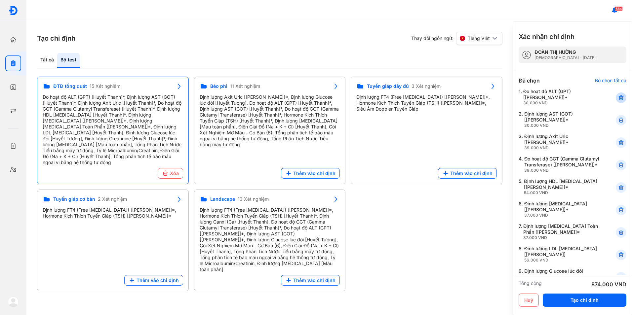
click at [618, 94] on div at bounding box center [621, 98] width 11 height 11
click at [618, 101] on icon at bounding box center [621, 98] width 7 height 7
click at [618, 103] on div at bounding box center [621, 98] width 11 height 11
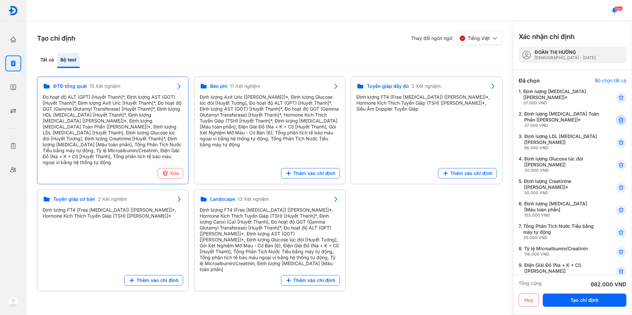
click at [618, 120] on icon at bounding box center [621, 120] width 7 height 7
click at [619, 186] on use at bounding box center [621, 187] width 5 height 5
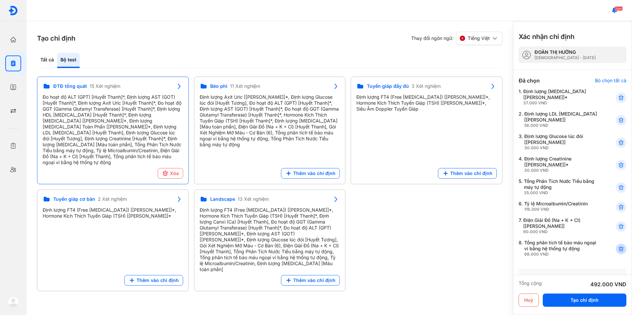
click at [618, 248] on icon at bounding box center [621, 249] width 7 height 7
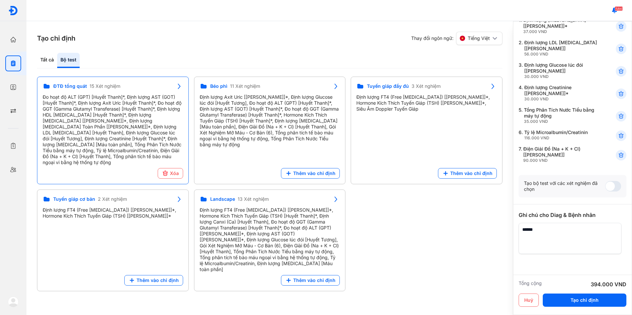
scroll to position [90, 0]
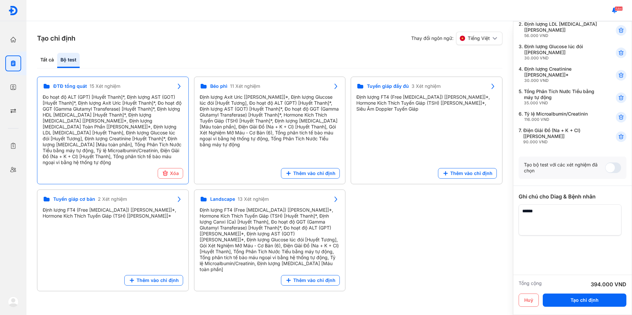
click at [538, 222] on textarea at bounding box center [570, 220] width 103 height 31
type textarea "**********"
click at [572, 304] on button "Tạo chỉ định" at bounding box center [585, 300] width 84 height 13
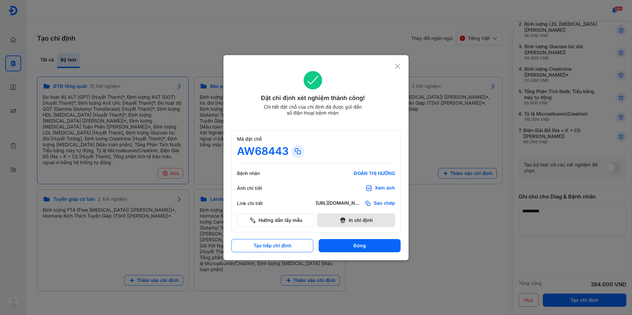
click at [344, 217] on icon at bounding box center [342, 220] width 7 height 7
click at [397, 67] on use at bounding box center [397, 66] width 5 height 5
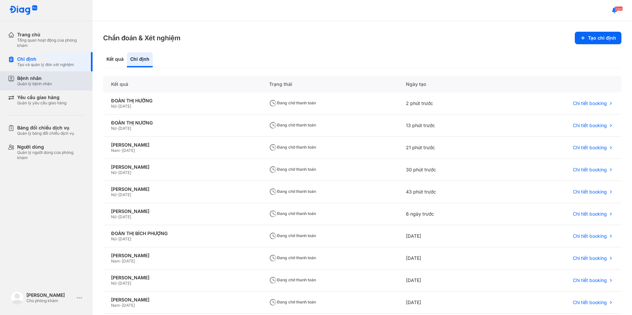
click at [43, 85] on div "Quản lý bệnh nhân" at bounding box center [34, 83] width 35 height 5
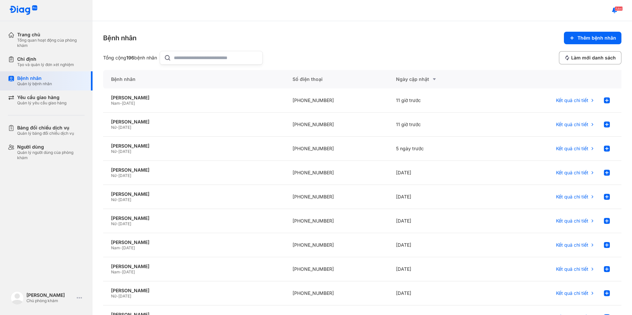
click at [48, 82] on div "Quản lý bệnh nhân" at bounding box center [34, 83] width 35 height 5
click at [44, 79] on div "Bệnh nhân" at bounding box center [34, 78] width 35 height 6
click at [127, 121] on div "Đoàn Thị Hồng Vân" at bounding box center [194, 122] width 166 height 6
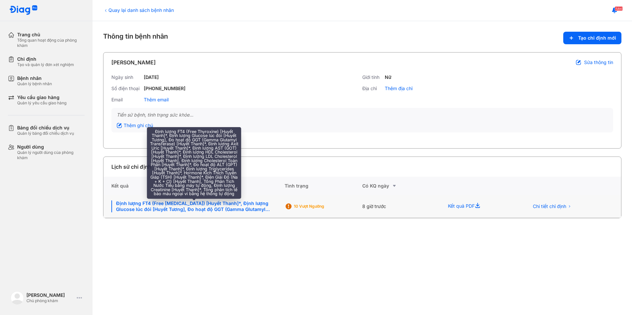
click at [185, 203] on div "Định lượng FT4 (Free [MEDICAL_DATA]) [Huyết Thanh]*, Định lượng Glucose lúc đói…" at bounding box center [193, 207] width 165 height 12
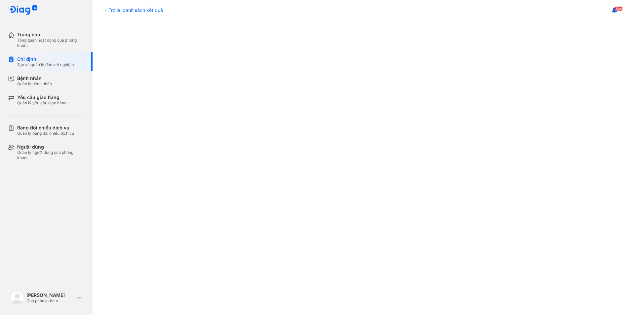
scroll to position [320, 0]
click at [49, 88] on div "Bệnh nhân Quản lý bệnh nhân" at bounding box center [50, 80] width 85 height 19
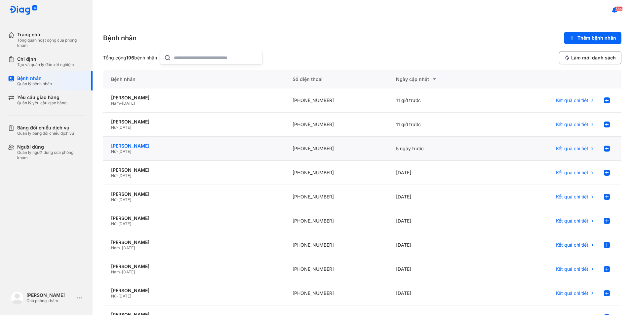
click at [134, 144] on div "Trần Thị Quỳnh" at bounding box center [194, 146] width 166 height 6
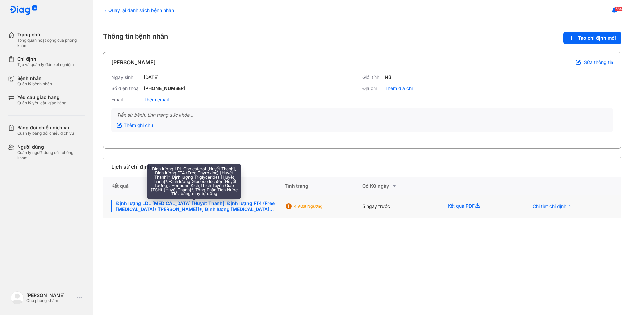
click at [163, 205] on div "Định lượng LDL [MEDICAL_DATA] [Huyết Thanh], Định lượng FT4 (Free [MEDICAL_DATA…" at bounding box center [193, 207] width 165 height 12
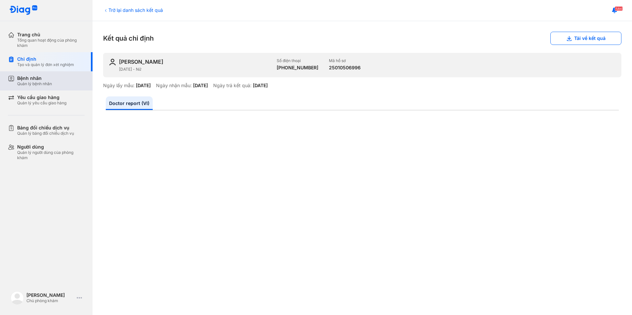
click at [51, 86] on div "Quản lý bệnh nhân" at bounding box center [34, 83] width 35 height 5
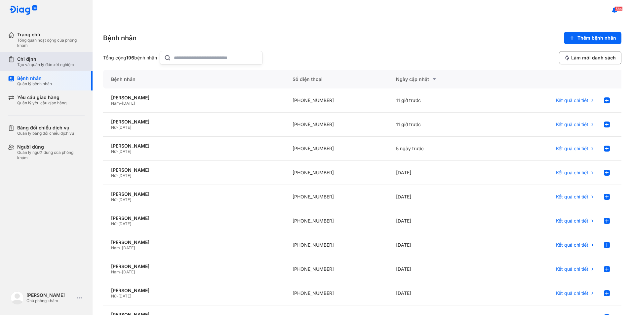
click at [35, 60] on div "Chỉ định" at bounding box center [45, 59] width 57 height 6
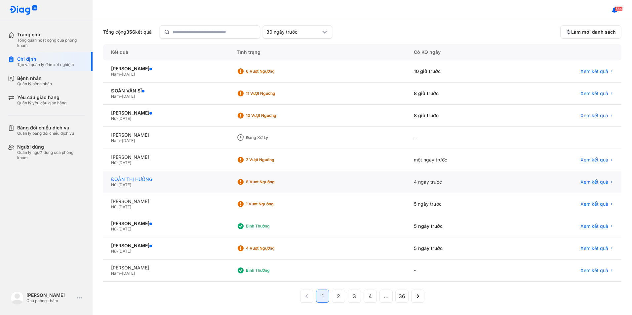
scroll to position [52, 0]
click at [145, 222] on div "[PERSON_NAME]" at bounding box center [166, 223] width 110 height 6
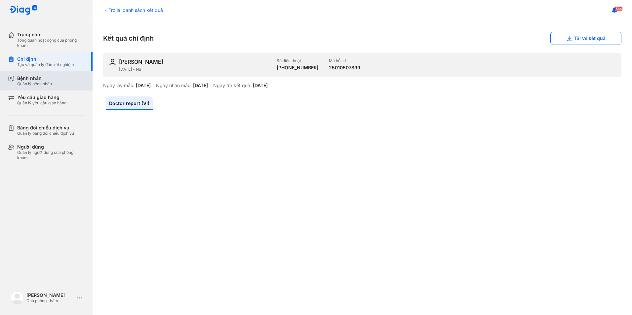
click at [30, 83] on div "Quản lý bệnh nhân" at bounding box center [34, 83] width 35 height 5
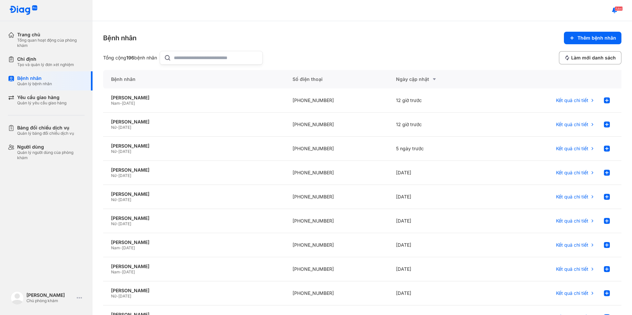
click at [193, 58] on input "text" at bounding box center [216, 57] width 85 height 13
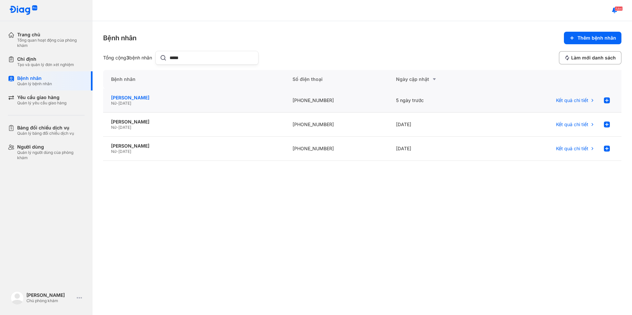
type input "*****"
click at [138, 95] on div "[PERSON_NAME]" at bounding box center [194, 98] width 166 height 6
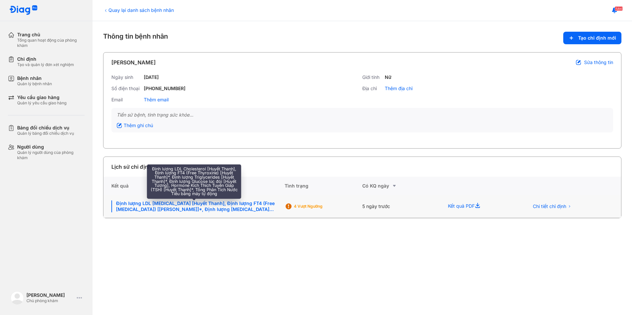
click at [246, 207] on div "Định lượng LDL [MEDICAL_DATA] [Huyết Thanh], Định lượng FT4 (Free [MEDICAL_DATA…" at bounding box center [193, 207] width 165 height 12
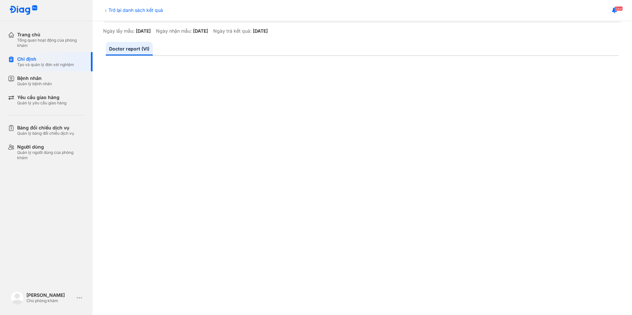
scroll to position [66, 0]
